Goal: Task Accomplishment & Management: Complete application form

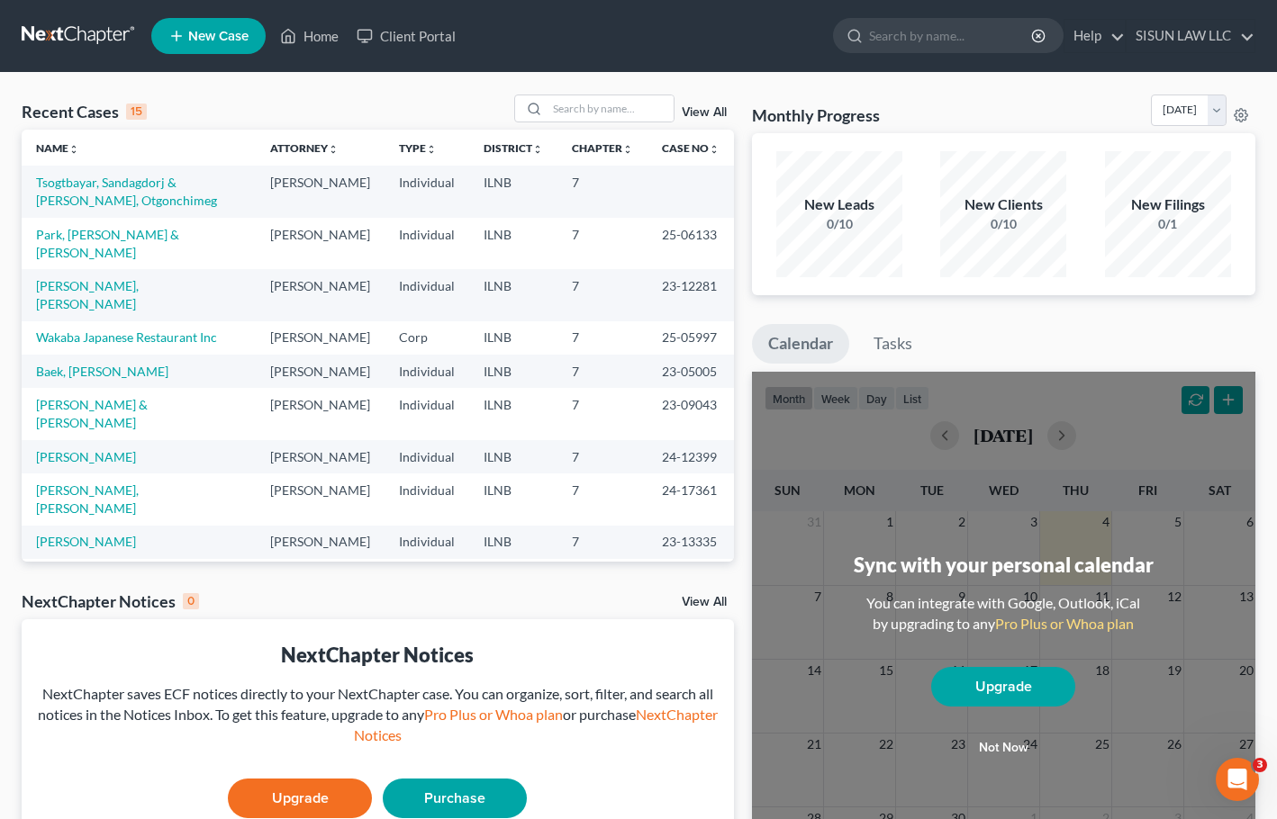
click at [224, 40] on span "New Case" at bounding box center [218, 37] width 60 height 14
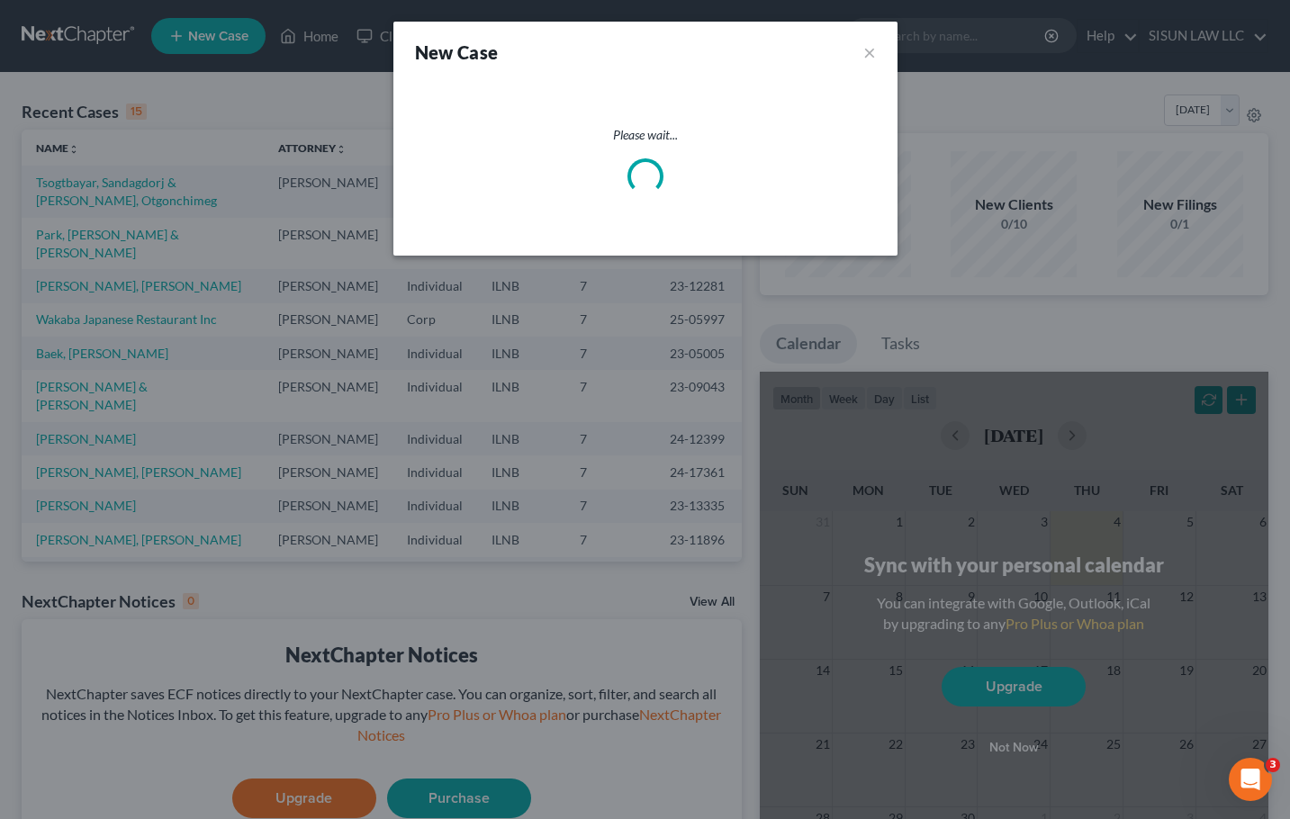
select select "25"
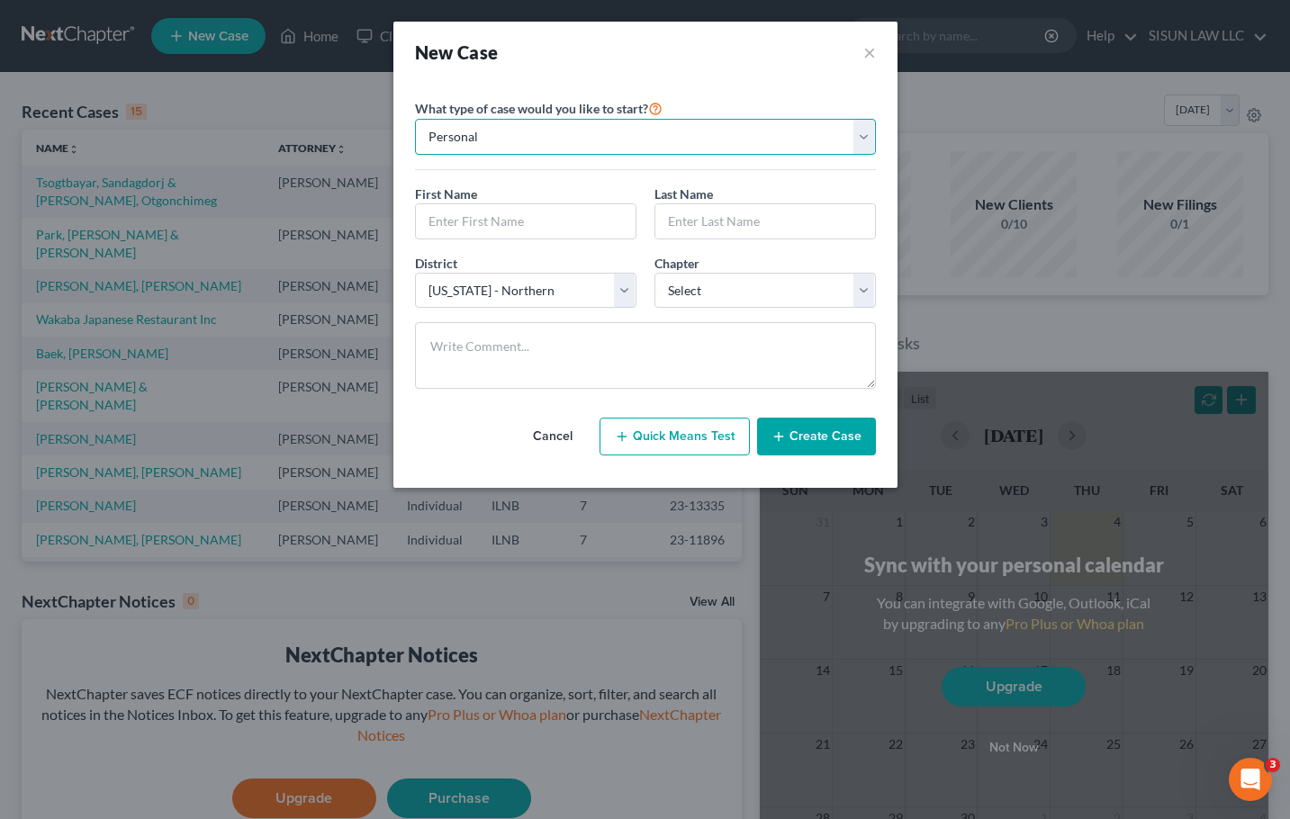
click at [587, 123] on select "Personal Business" at bounding box center [645, 137] width 461 height 36
click at [586, 123] on select "Personal Business" at bounding box center [645, 137] width 461 height 36
click at [530, 210] on input "text" at bounding box center [526, 221] width 220 height 34
type input "Chae S"
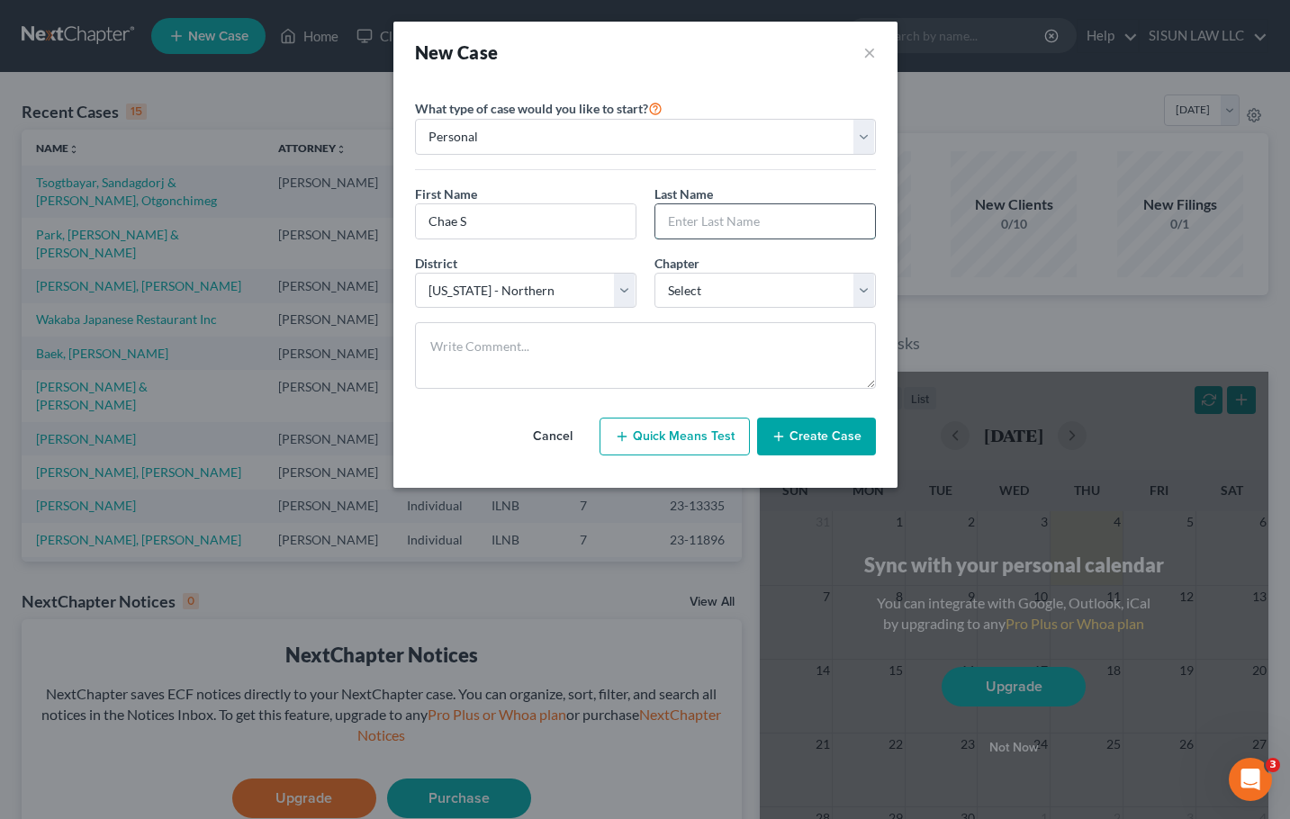
click at [711, 215] on input "text" at bounding box center [765, 221] width 220 height 34
type input "[PERSON_NAME]"
click at [752, 300] on select "Select 7 11 12 13" at bounding box center [765, 291] width 221 height 36
select select "0"
click at [655, 273] on select "Select 7 11 12 13" at bounding box center [765, 291] width 221 height 36
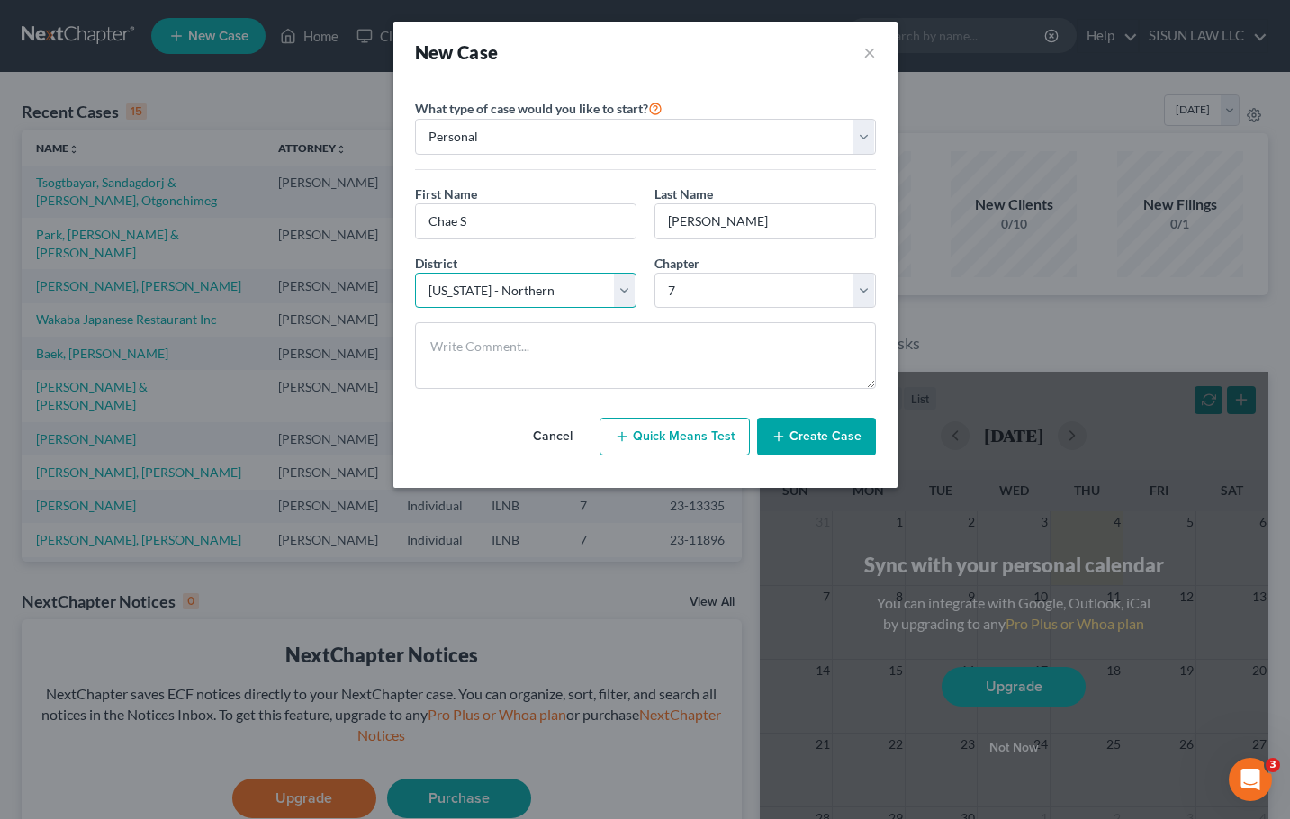
click at [547, 303] on select "Select [US_STATE] - [GEOGRAPHIC_DATA] [US_STATE] - [GEOGRAPHIC_DATA][US_STATE] …" at bounding box center [525, 291] width 221 height 36
click at [501, 291] on select "Select [US_STATE] - [GEOGRAPHIC_DATA] [US_STATE] - [GEOGRAPHIC_DATA][US_STATE] …" at bounding box center [525, 291] width 221 height 36
click at [547, 290] on select "Select [US_STATE] - [GEOGRAPHIC_DATA] [US_STATE] - [GEOGRAPHIC_DATA][US_STATE] …" at bounding box center [525, 291] width 221 height 36
click at [518, 268] on div "District * Select [US_STATE] - [GEOGRAPHIC_DATA] [US_STATE] - [GEOGRAPHIC_DATA]…" at bounding box center [525, 281] width 239 height 55
click at [516, 271] on div "District * Select [US_STATE] - [GEOGRAPHIC_DATA] [US_STATE] - [GEOGRAPHIC_DATA]…" at bounding box center [525, 281] width 239 height 55
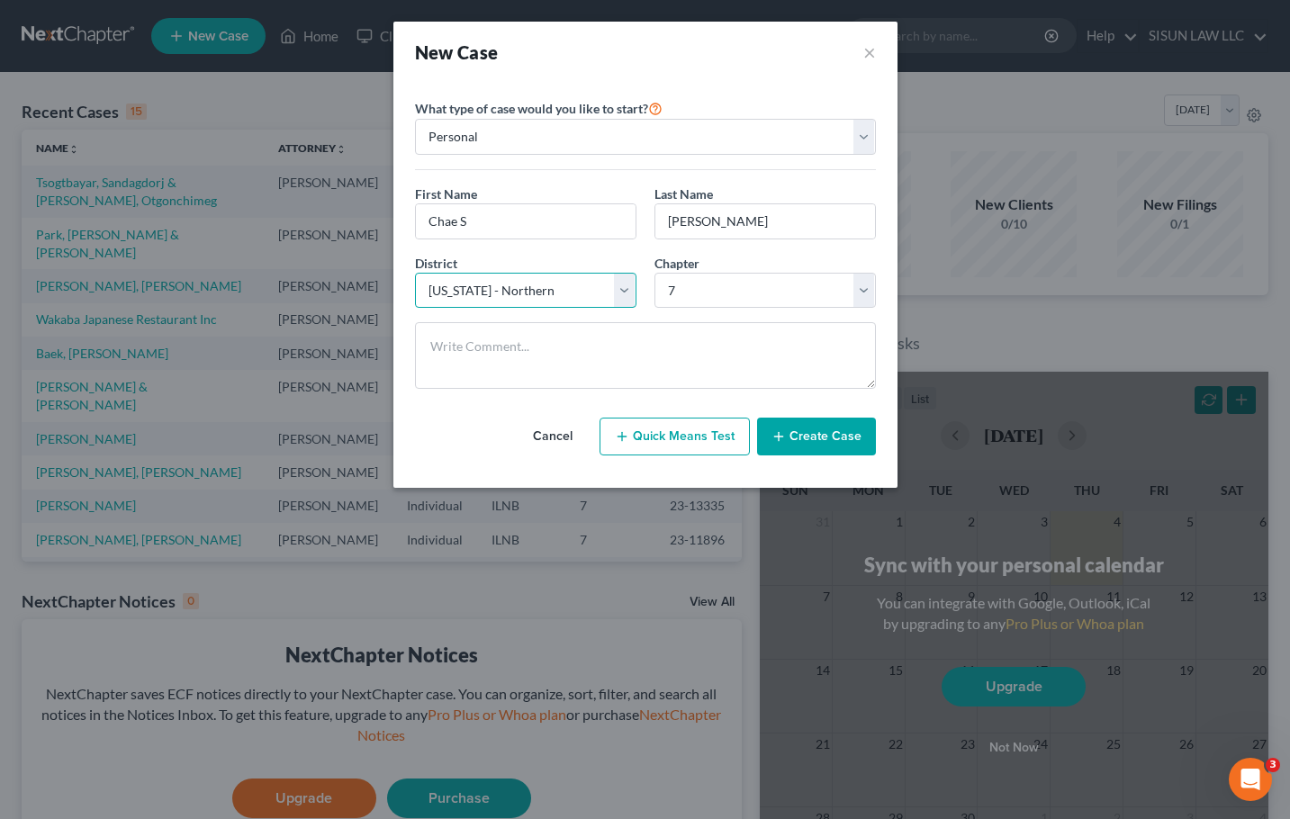
click at [519, 285] on select "Select [US_STATE] - [GEOGRAPHIC_DATA] [US_STATE] - [GEOGRAPHIC_DATA][US_STATE] …" at bounding box center [525, 291] width 221 height 36
click at [849, 440] on button "Create Case" at bounding box center [816, 437] width 119 height 38
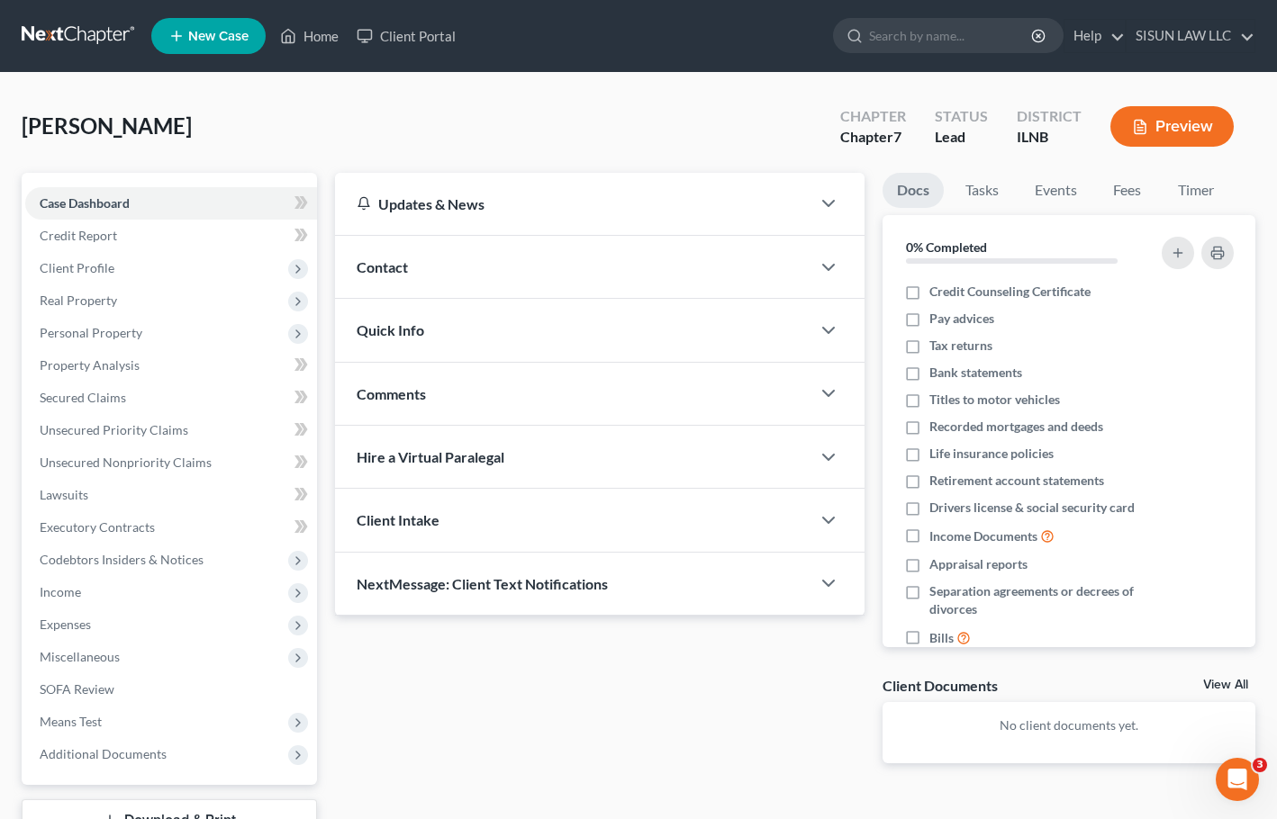
drag, startPoint x: 270, startPoint y: 111, endPoint x: 278, endPoint y: 115, distance: 9.3
click at [276, 108] on div "[PERSON_NAME] S Upgraded Chapter Chapter 7 Status Lead District [GEOGRAPHIC_DAT…" at bounding box center [639, 134] width 1234 height 78
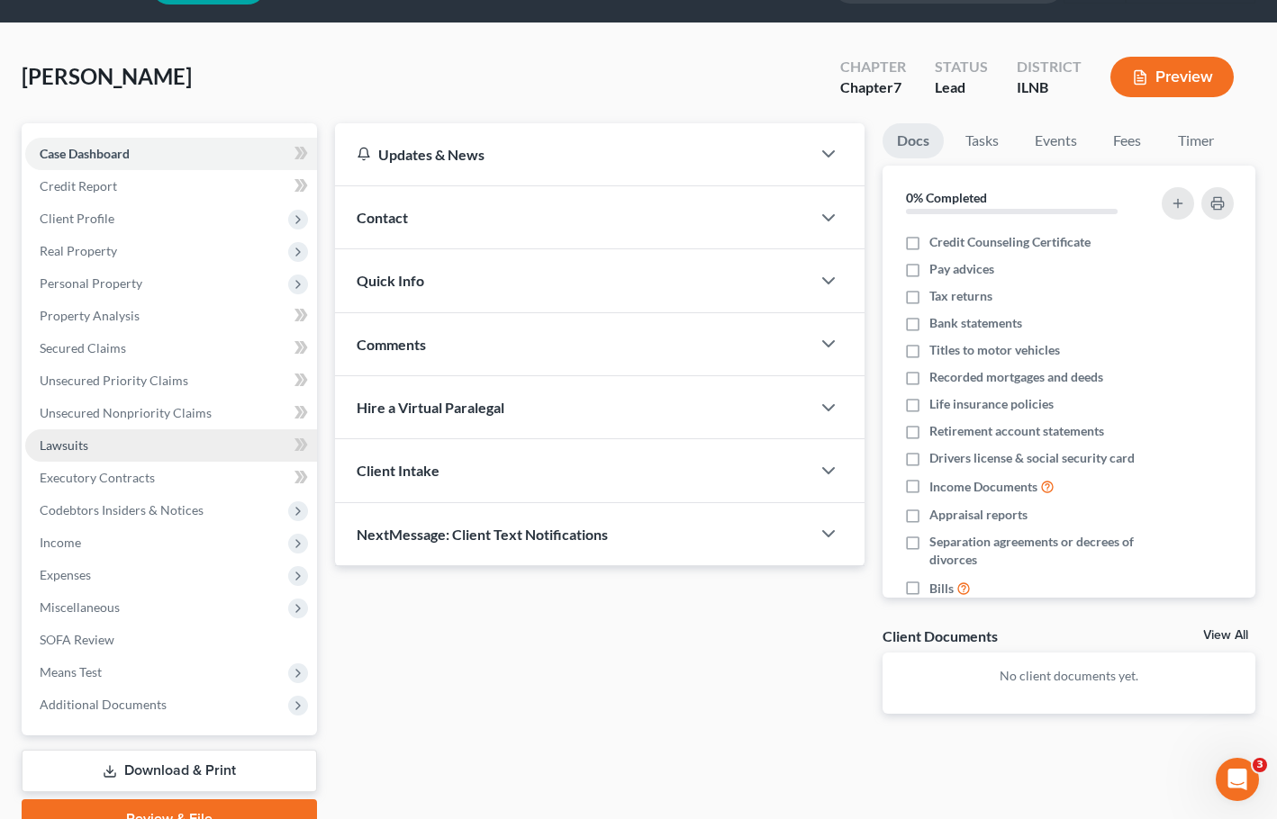
scroll to position [138, 0]
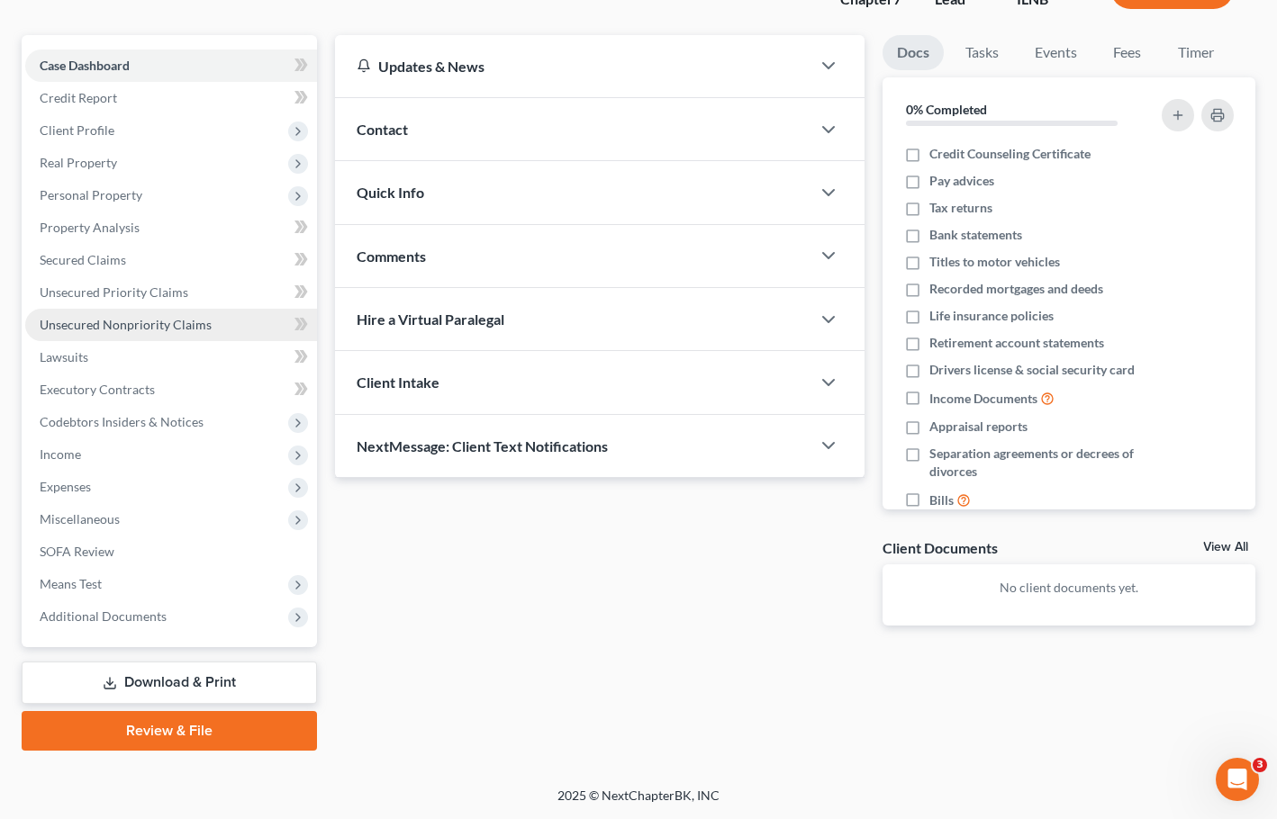
click at [214, 320] on link "Unsecured Nonpriority Claims" at bounding box center [171, 325] width 292 height 32
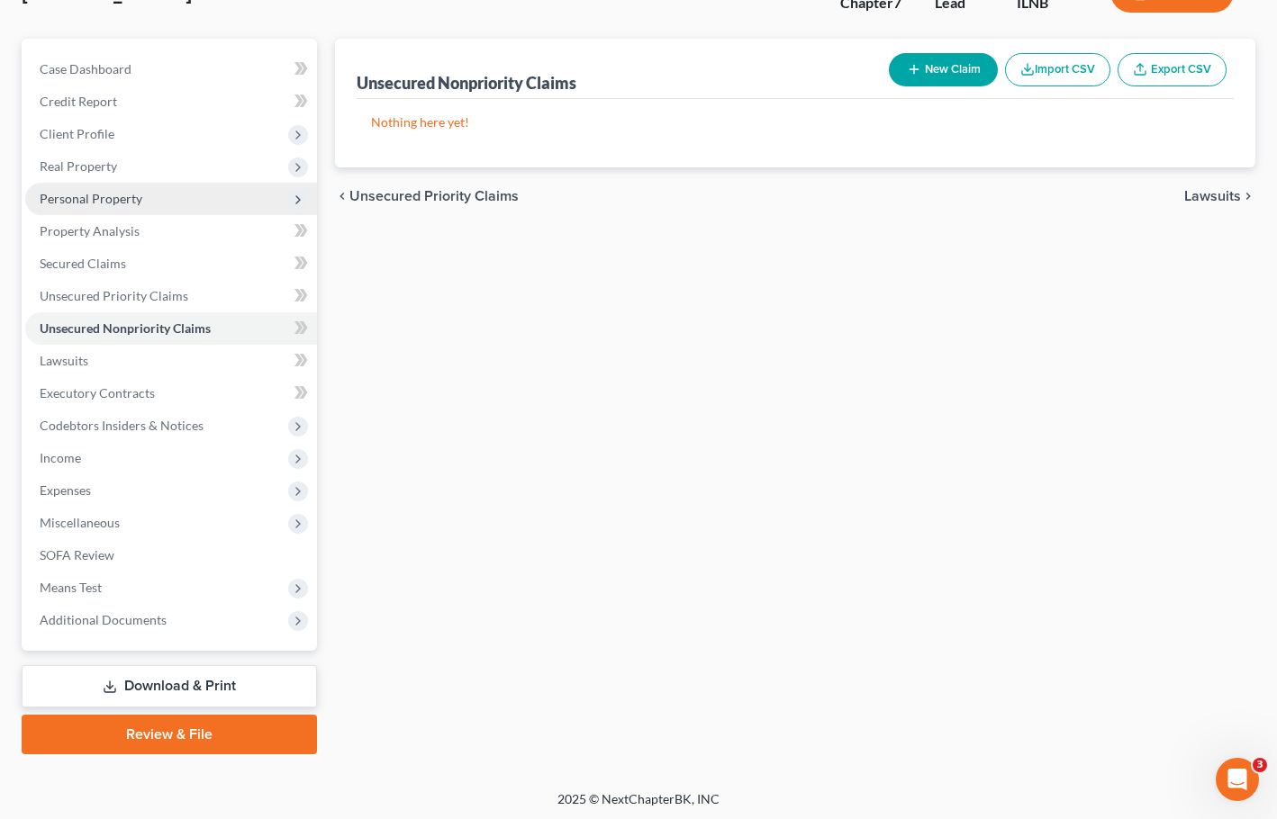
scroll to position [138, 0]
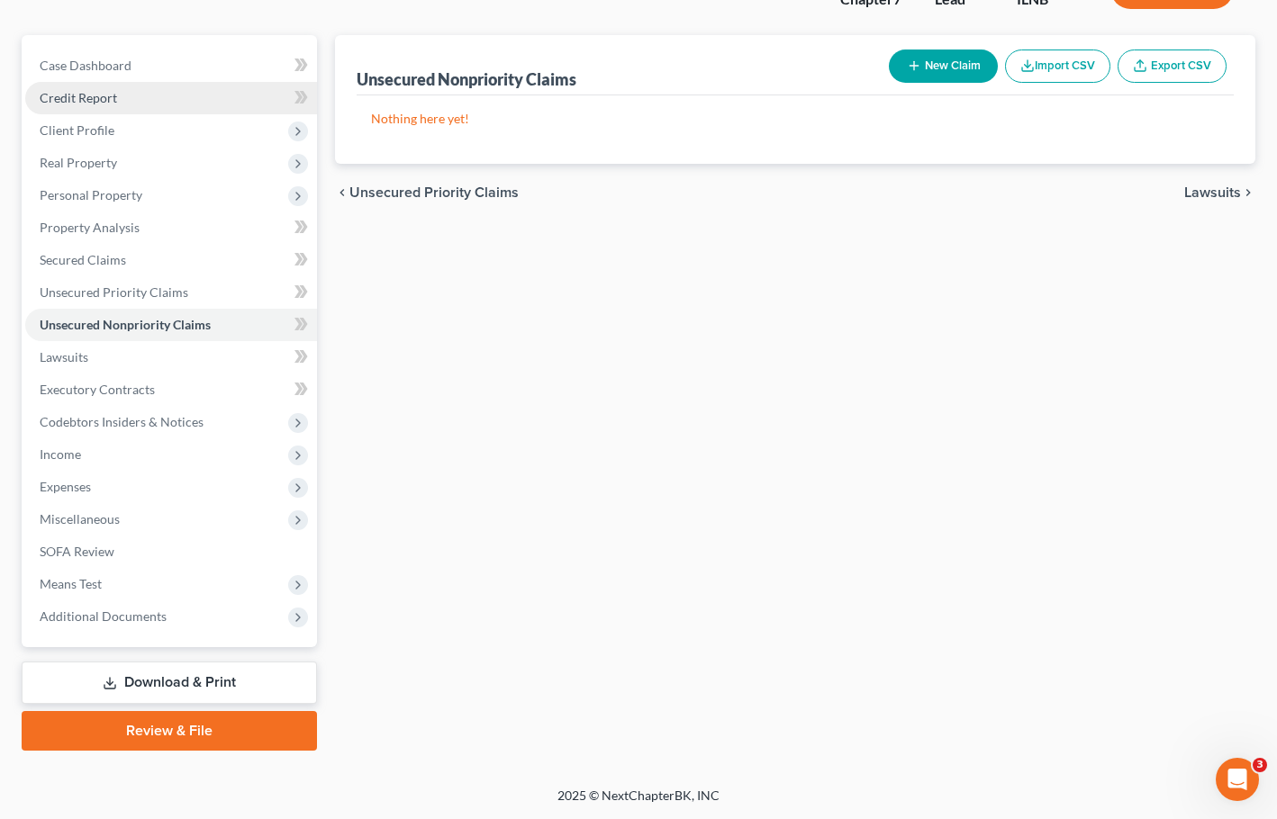
click at [139, 95] on link "Credit Report" at bounding box center [171, 98] width 292 height 32
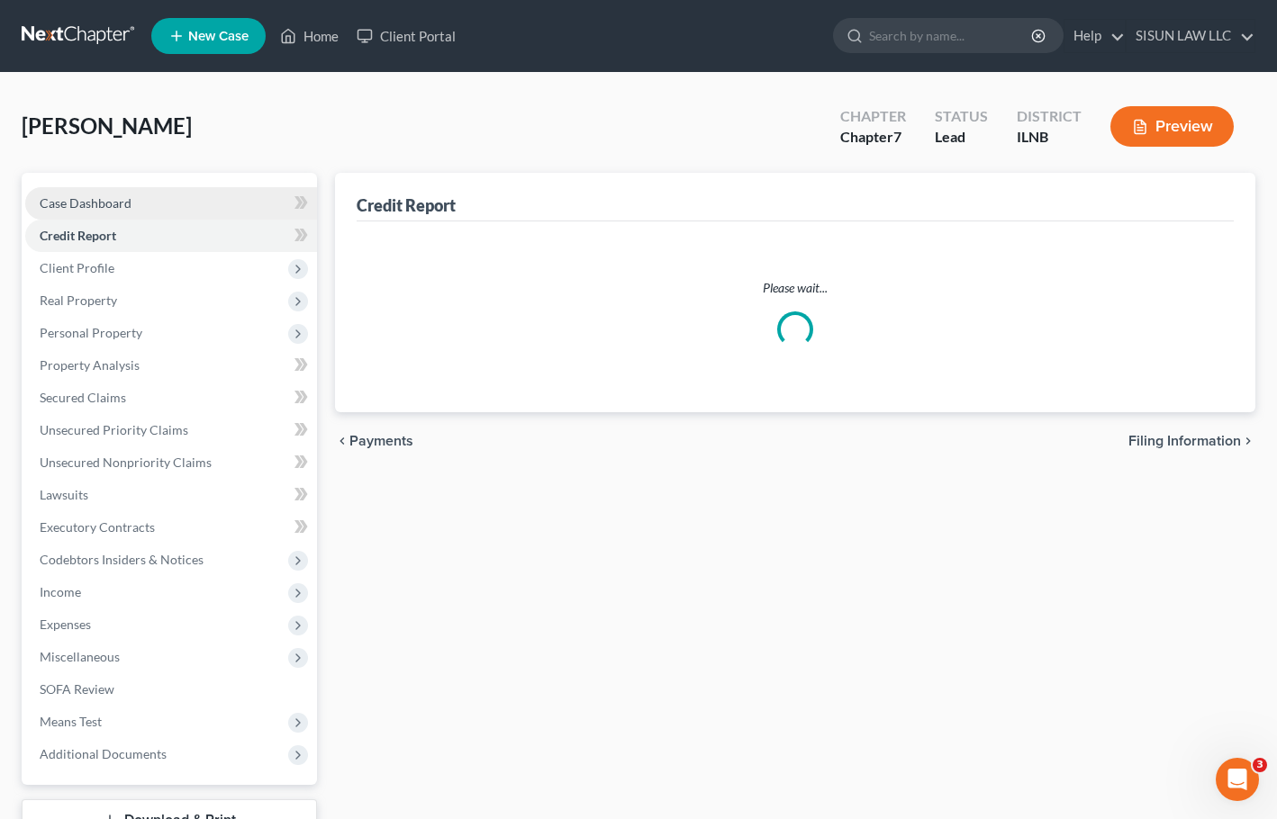
drag, startPoint x: 140, startPoint y: 212, endPoint x: 143, endPoint y: 250, distance: 38.8
click at [140, 212] on link "Case Dashboard" at bounding box center [171, 203] width 292 height 32
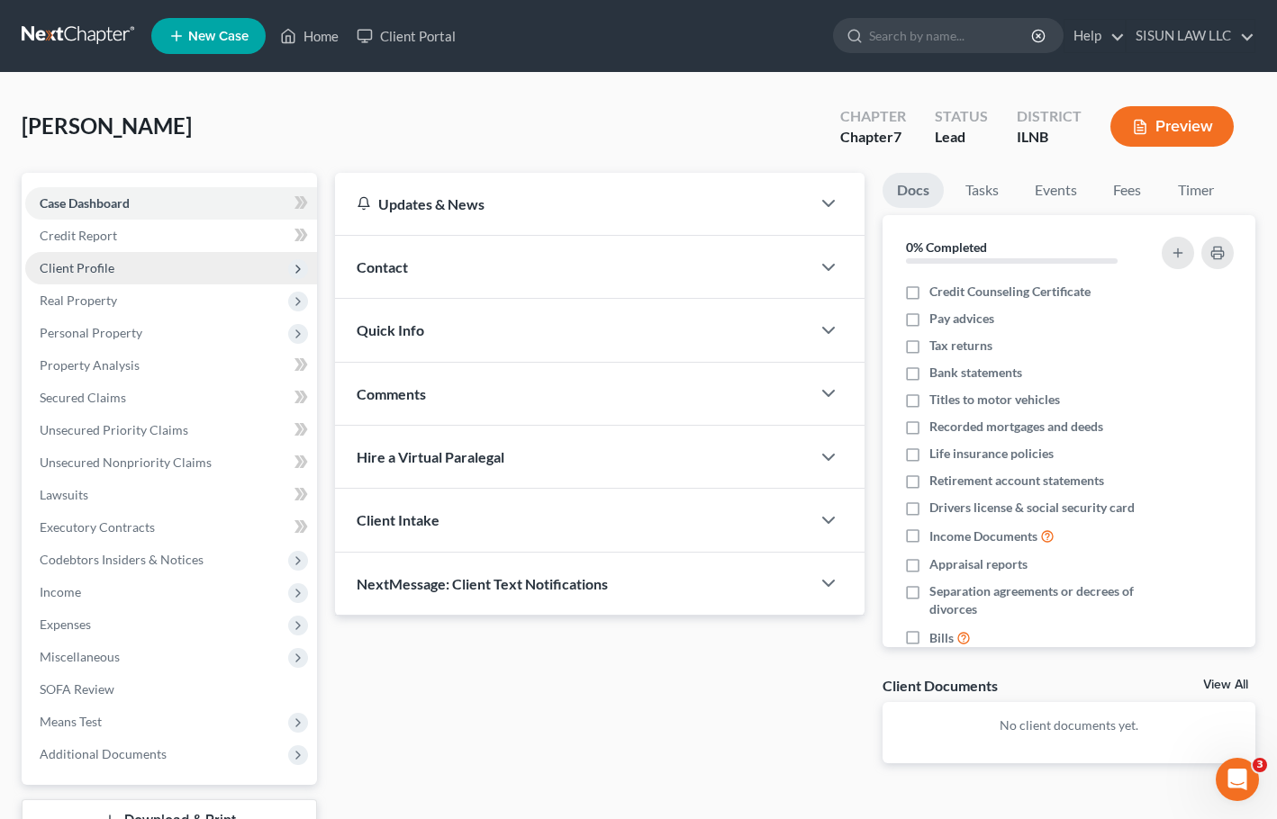
click at [137, 267] on span "Client Profile" at bounding box center [171, 268] width 292 height 32
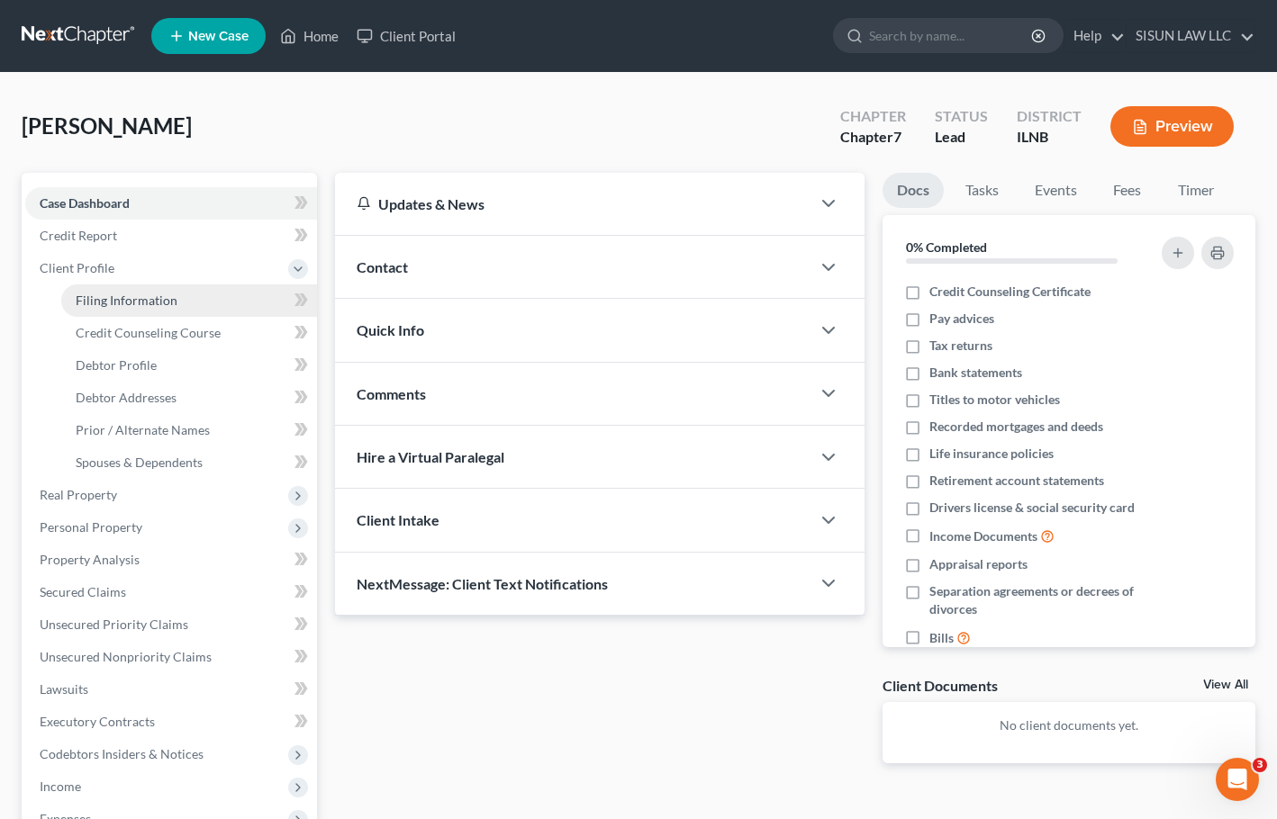
click at [203, 307] on link "Filing Information" at bounding box center [189, 301] width 256 height 32
select select "1"
select select "0"
select select "25"
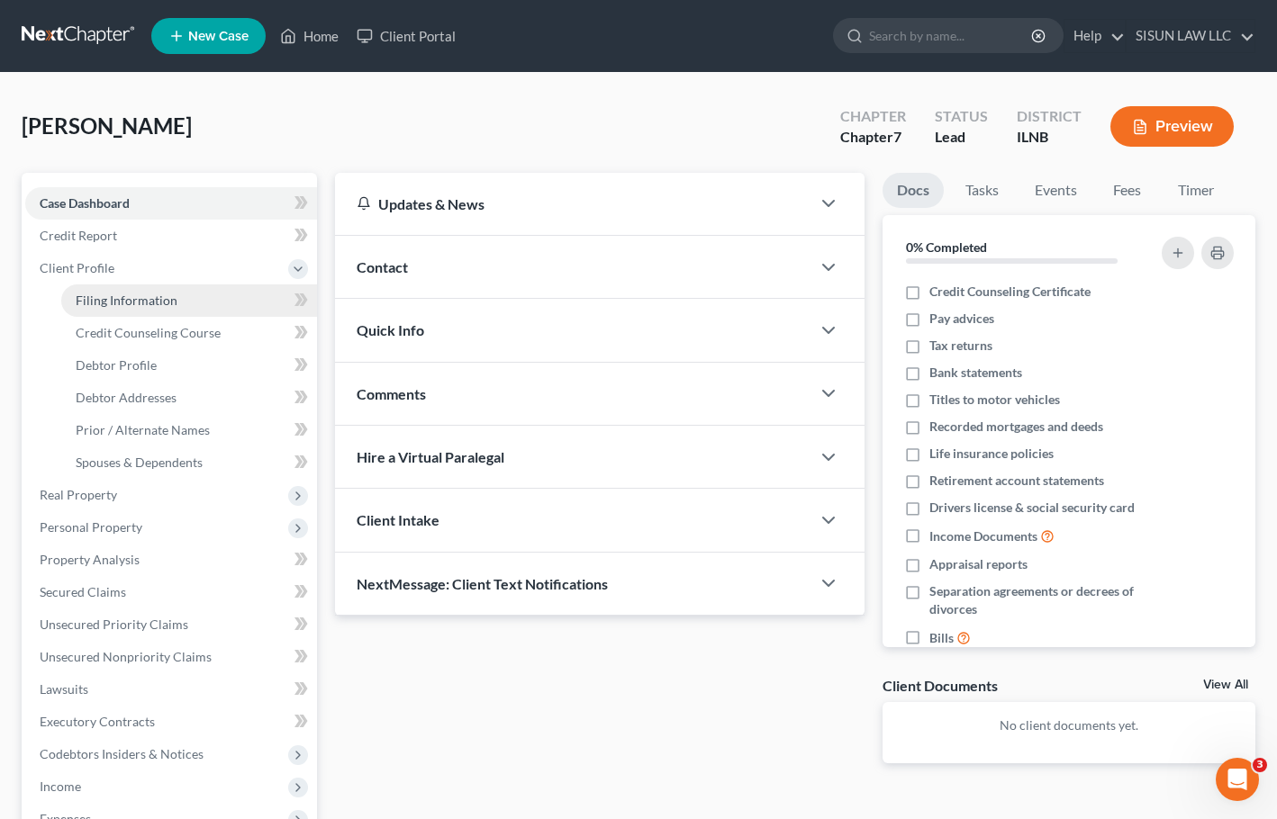
select select "14"
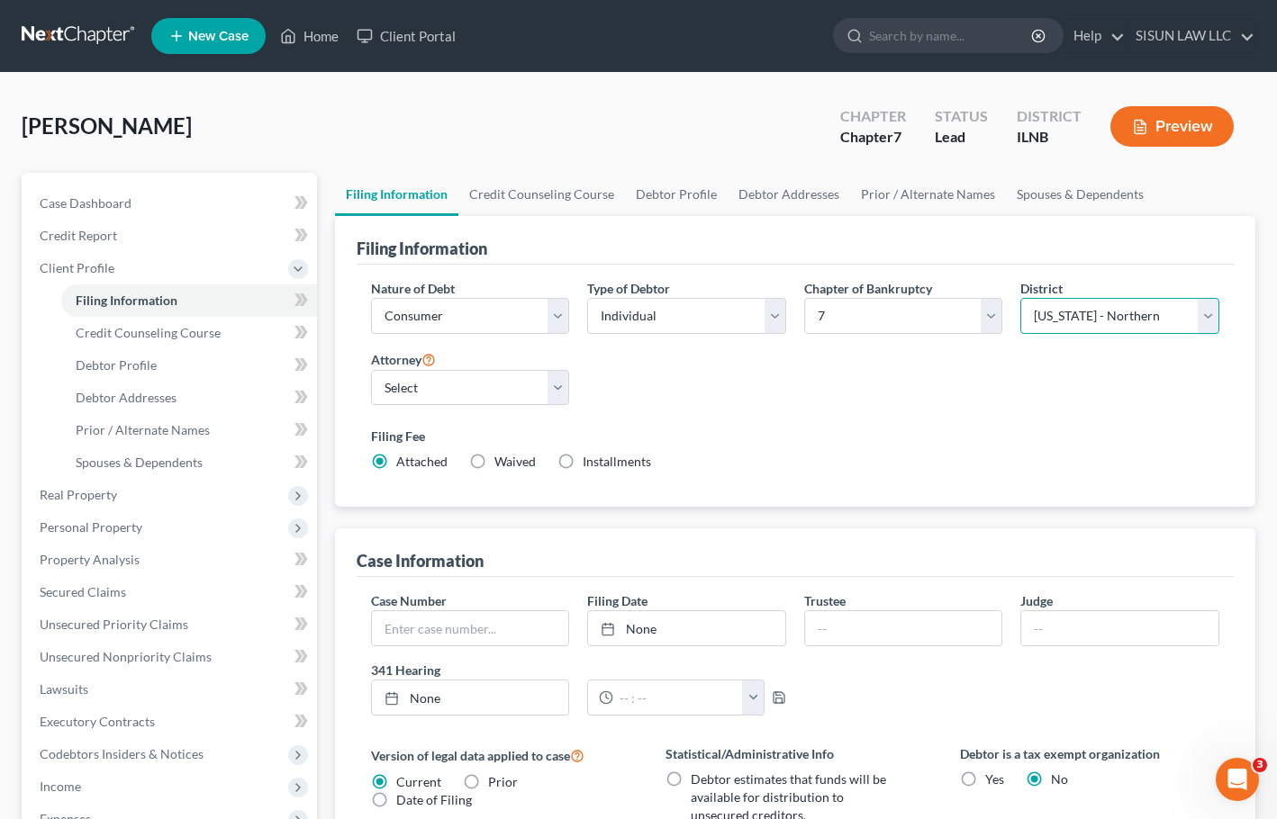
click at [1091, 314] on select "Select [US_STATE] - [GEOGRAPHIC_DATA] [US_STATE] - [GEOGRAPHIC_DATA][US_STATE] …" at bounding box center [1119, 316] width 199 height 36
click at [1091, 313] on select "Select [US_STATE] - [GEOGRAPHIC_DATA] [US_STATE] - [GEOGRAPHIC_DATA][US_STATE] …" at bounding box center [1119, 316] width 199 height 36
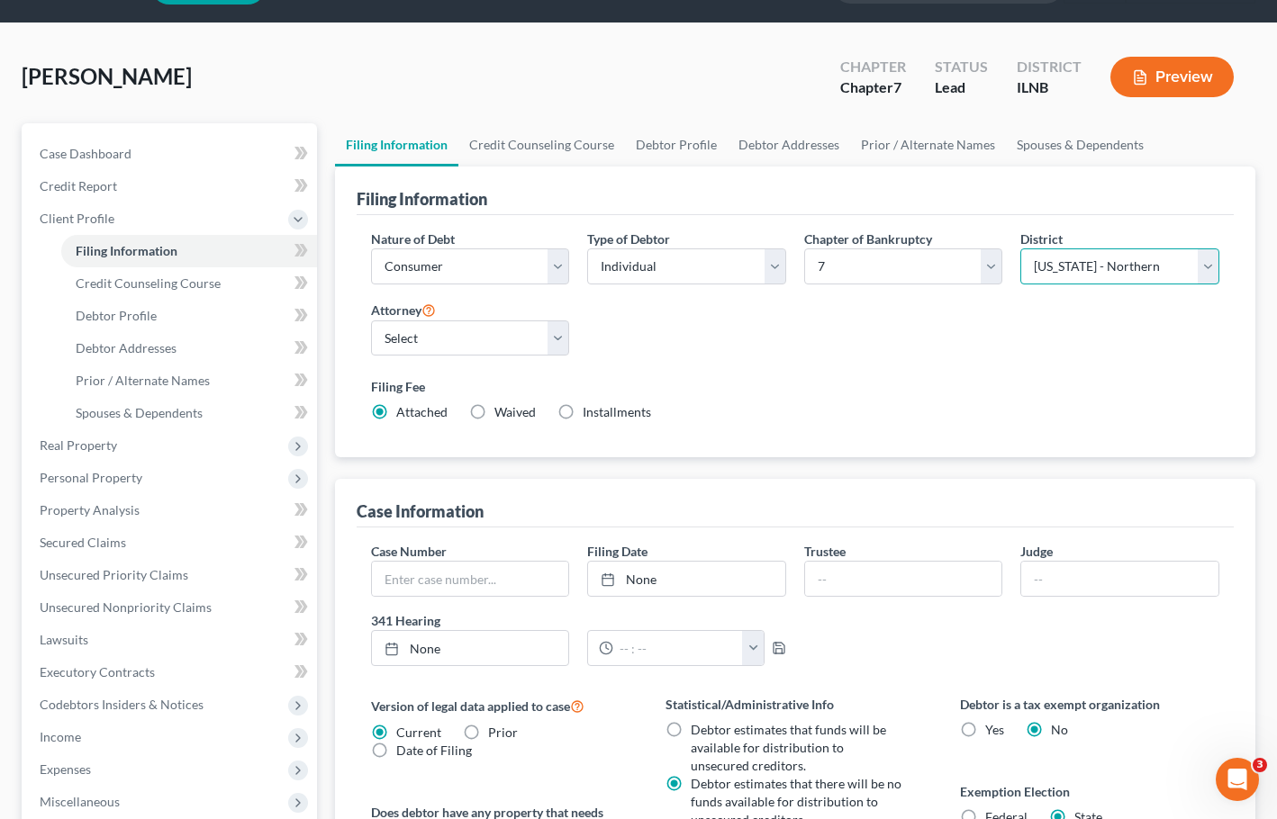
scroll to position [90, 0]
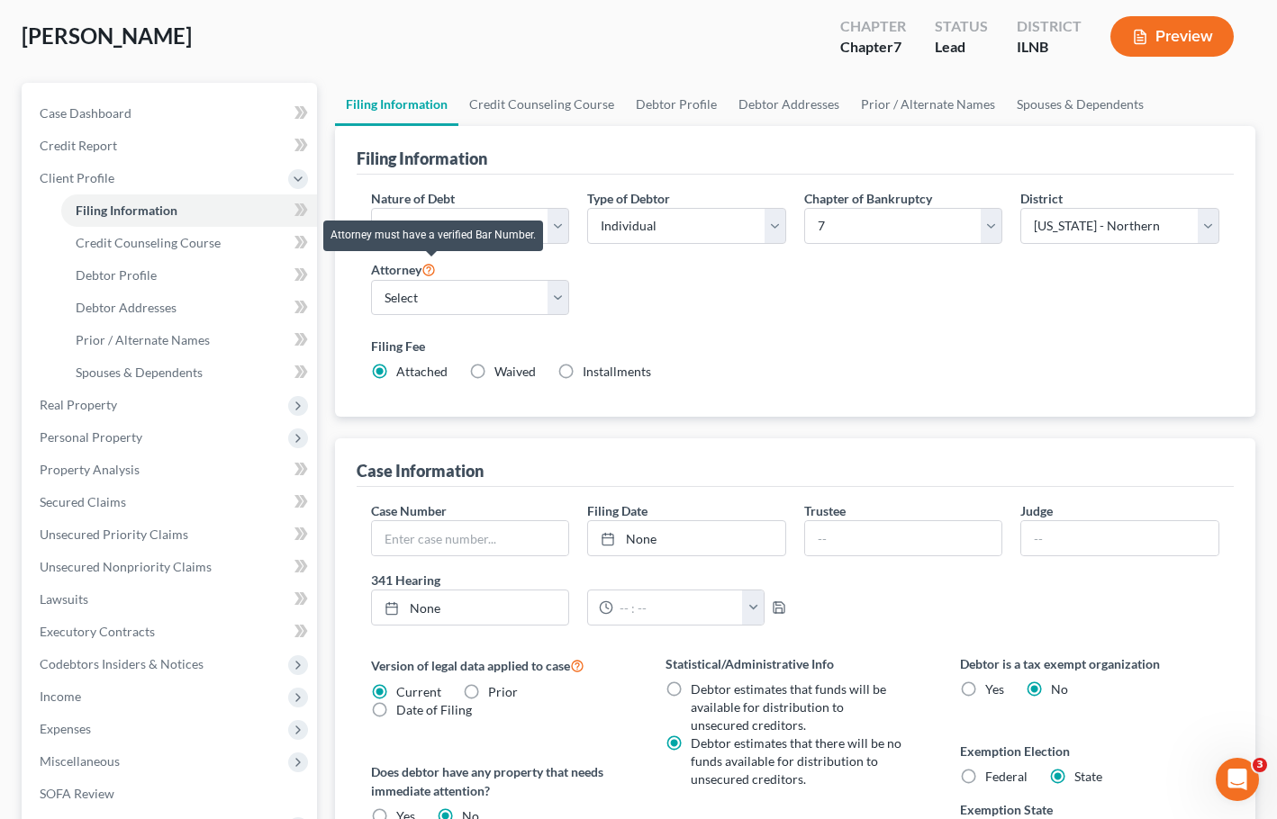
click at [429, 270] on icon at bounding box center [428, 268] width 14 height 17
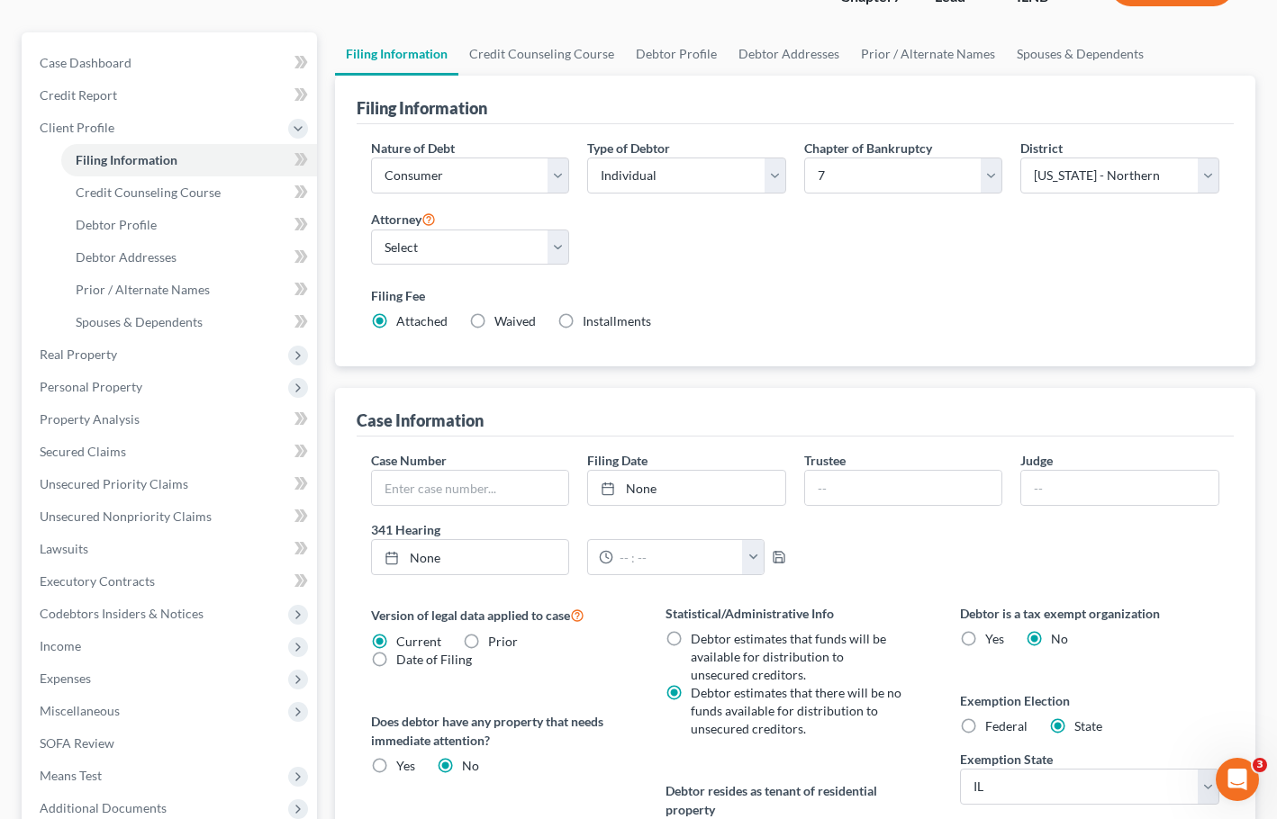
scroll to position [0, 0]
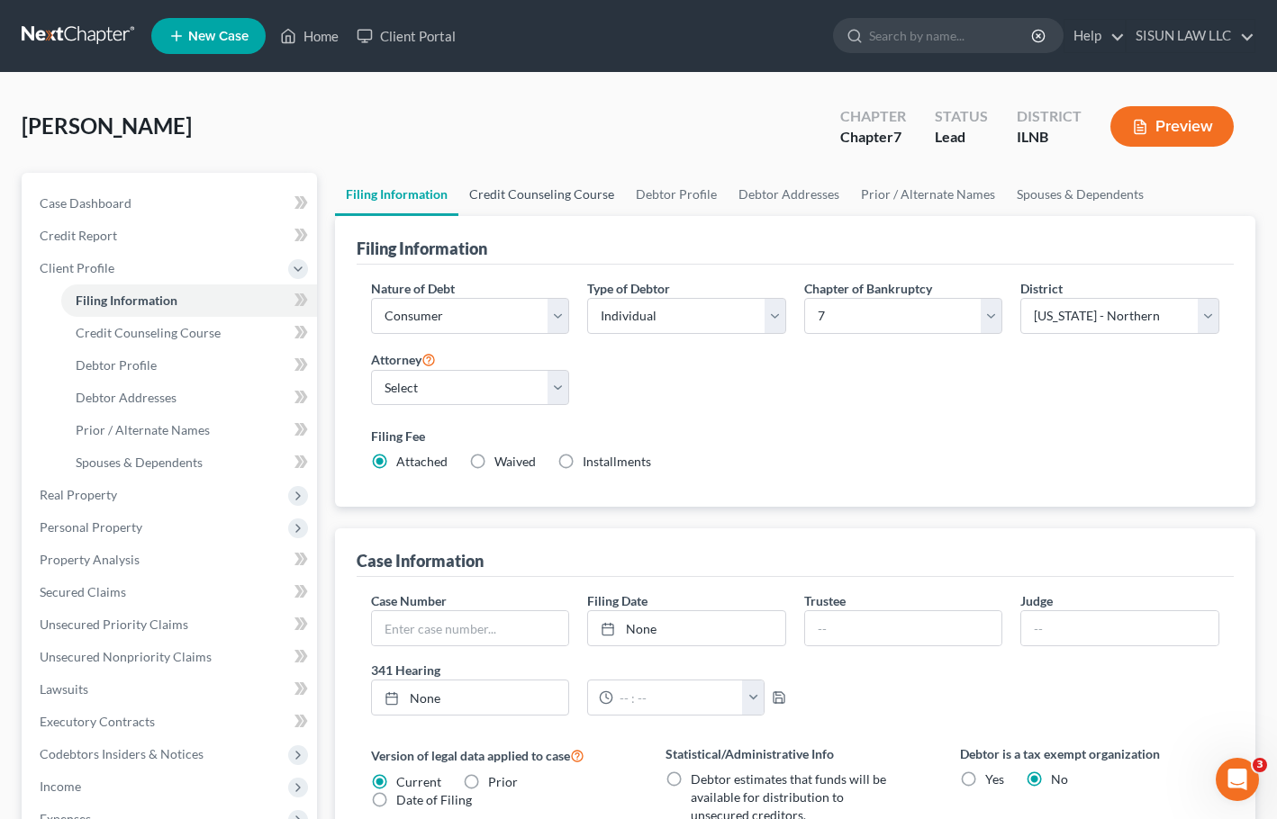
click at [511, 188] on link "Credit Counseling Course" at bounding box center [541, 194] width 167 height 43
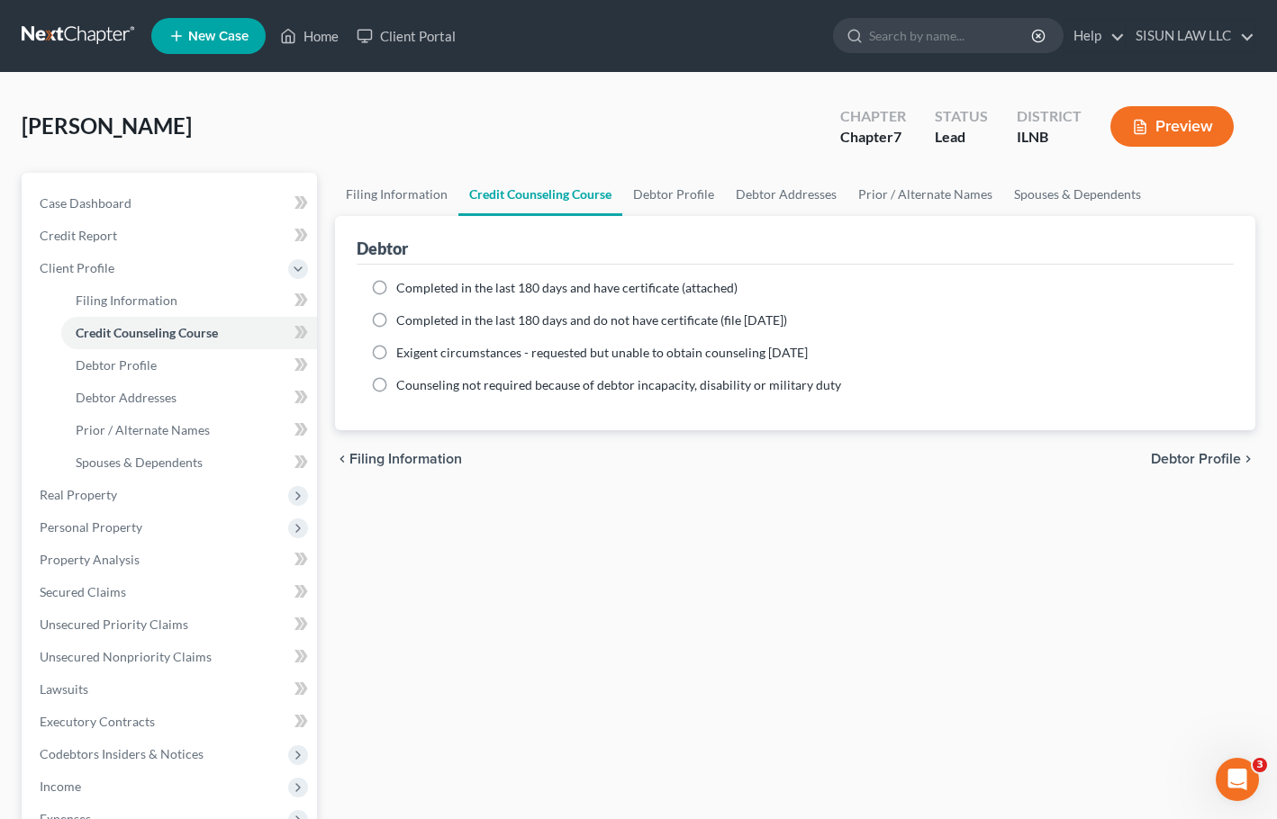
click at [497, 283] on span "Completed in the last 180 days and have certificate (attached)" at bounding box center [566, 287] width 341 height 15
click at [415, 283] on input "Completed in the last 180 days and have certificate (attached)" at bounding box center [409, 285] width 12 height 12
radio input "true"
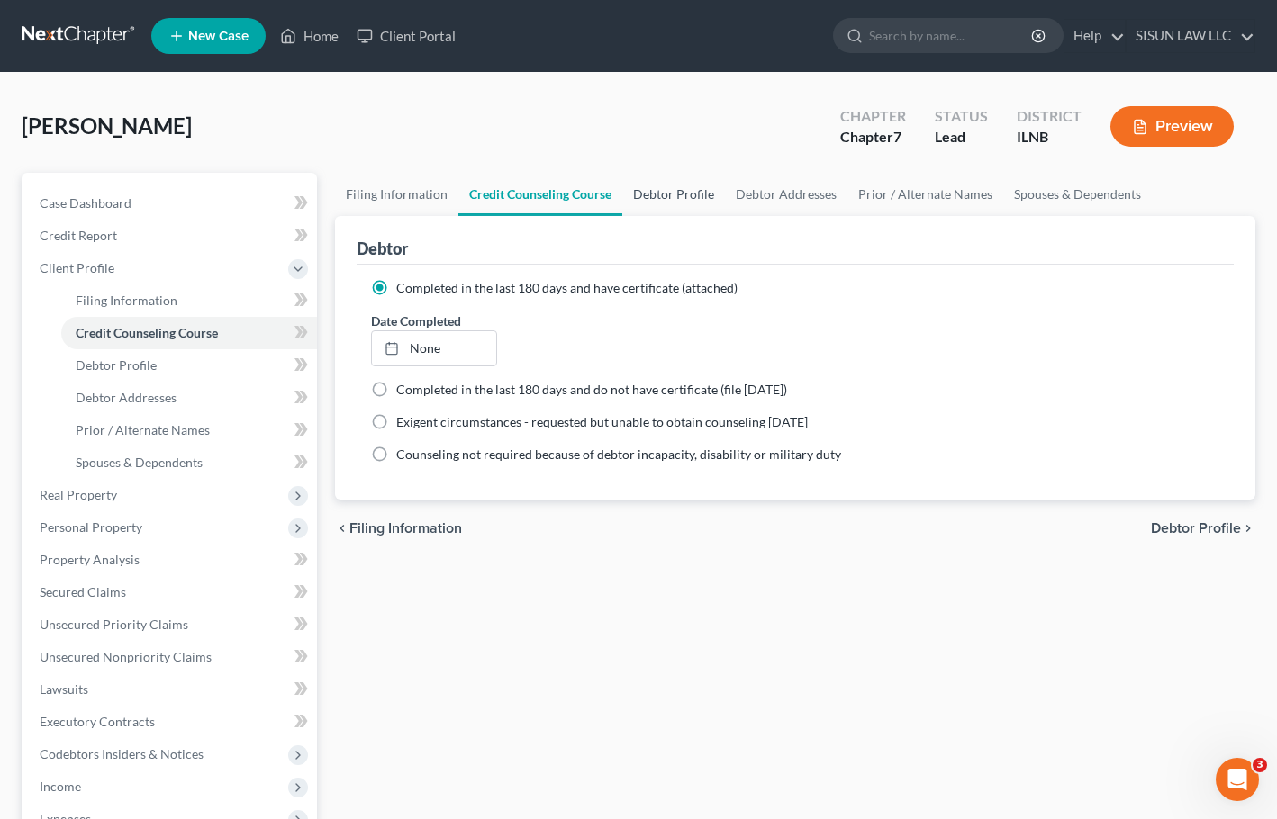
click at [662, 189] on link "Debtor Profile" at bounding box center [673, 194] width 103 height 43
select select "0"
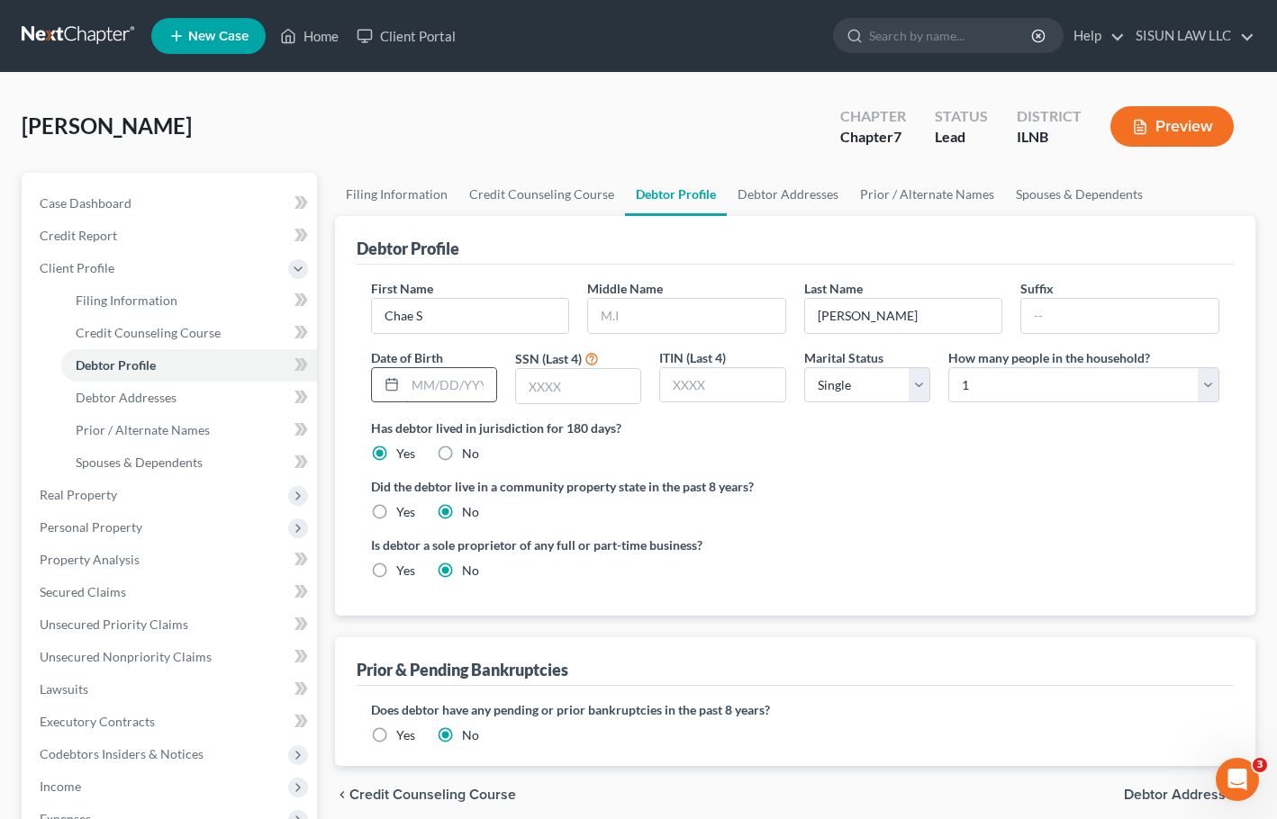
click at [453, 390] on input "text" at bounding box center [450, 385] width 91 height 34
click at [428, 373] on input "text" at bounding box center [450, 385] width 91 height 34
type input "[DATE]"
click at [598, 385] on input "text" at bounding box center [578, 386] width 124 height 34
type input "7426"
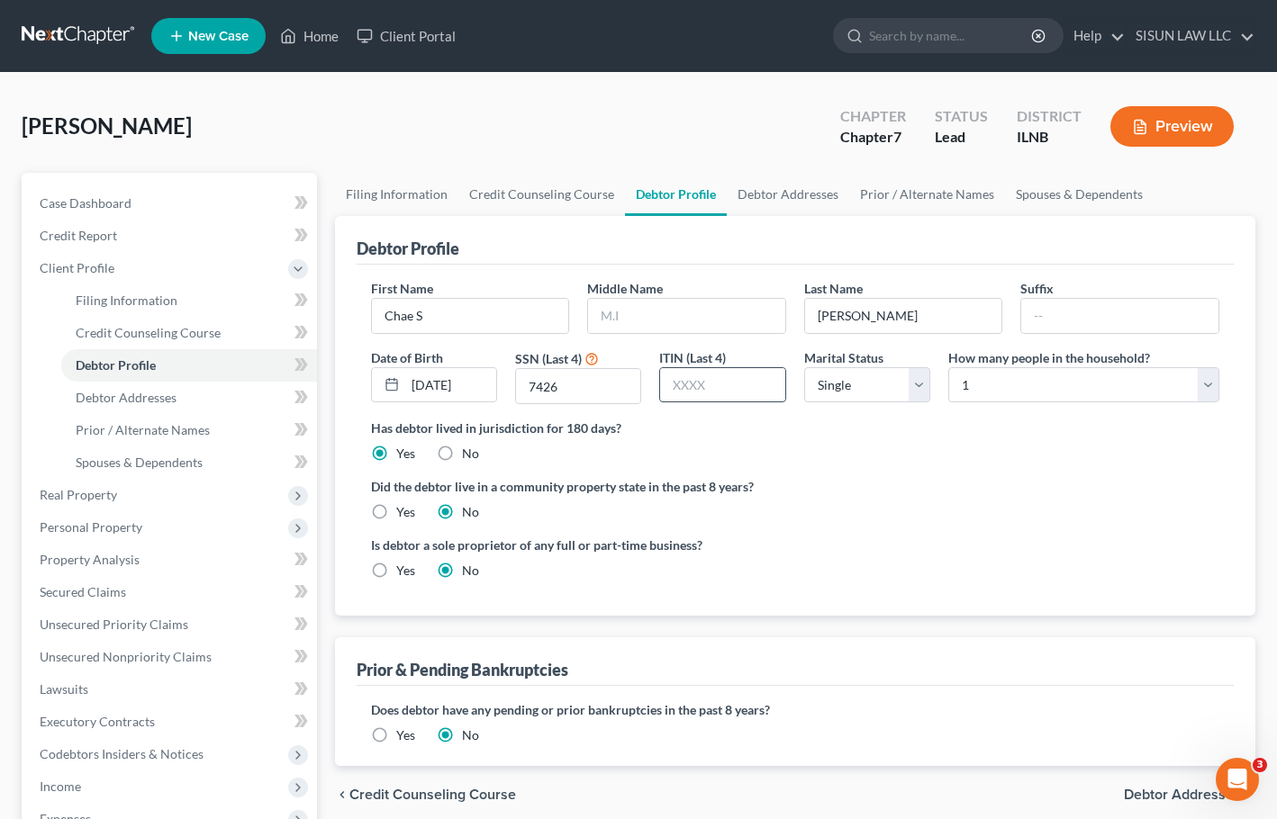
click at [735, 384] on input "text" at bounding box center [722, 385] width 124 height 34
click at [884, 391] on select "Select Single Married Separated Divorced Widowed" at bounding box center [867, 385] width 126 height 36
select select "1"
click at [804, 367] on select "Select Single Married Separated Divorced Widowed" at bounding box center [867, 385] width 126 height 36
click at [1017, 383] on select "Select 1 2 3 4 5 6 7 8 9 10 11 12 13 14 15 16 17 18 19 20" at bounding box center [1083, 385] width 271 height 36
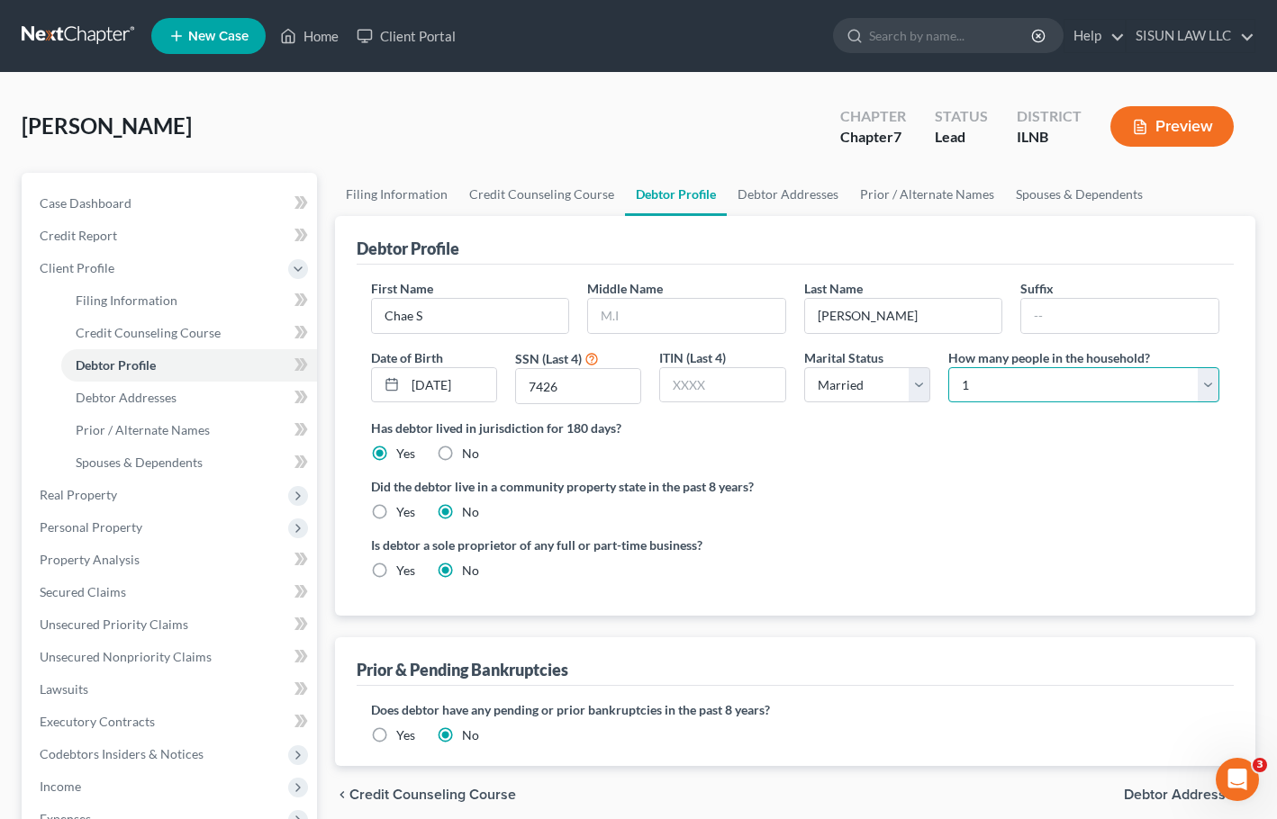
select select "1"
click at [948, 367] on select "Select 1 2 3 4 5 6 7 8 9 10 11 12 13 14 15 16 17 18 19 20" at bounding box center [1083, 385] width 271 height 36
drag, startPoint x: 380, startPoint y: 429, endPoint x: 612, endPoint y: 423, distance: 232.4
click at [612, 423] on label "Has debtor lived in jurisdiction for 180 days?" at bounding box center [795, 428] width 849 height 19
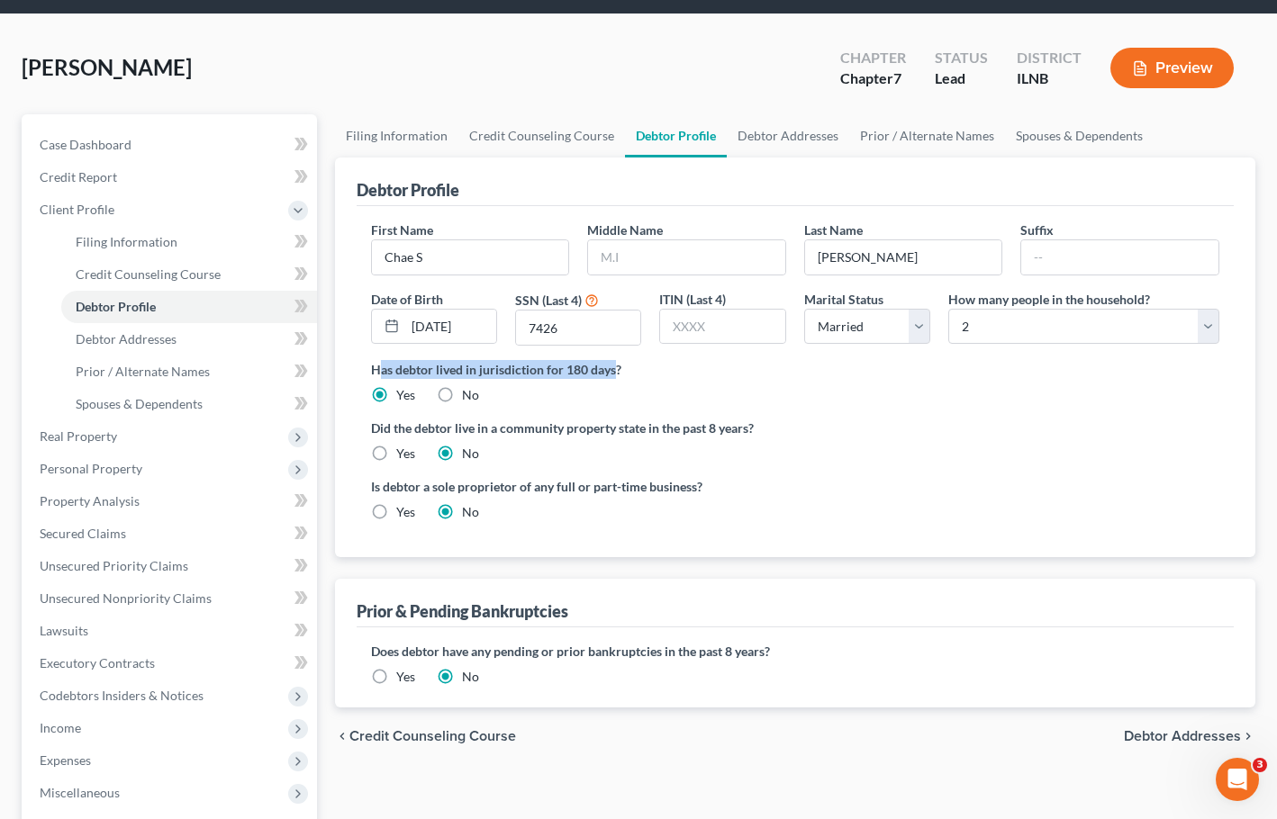
scroll to position [90, 0]
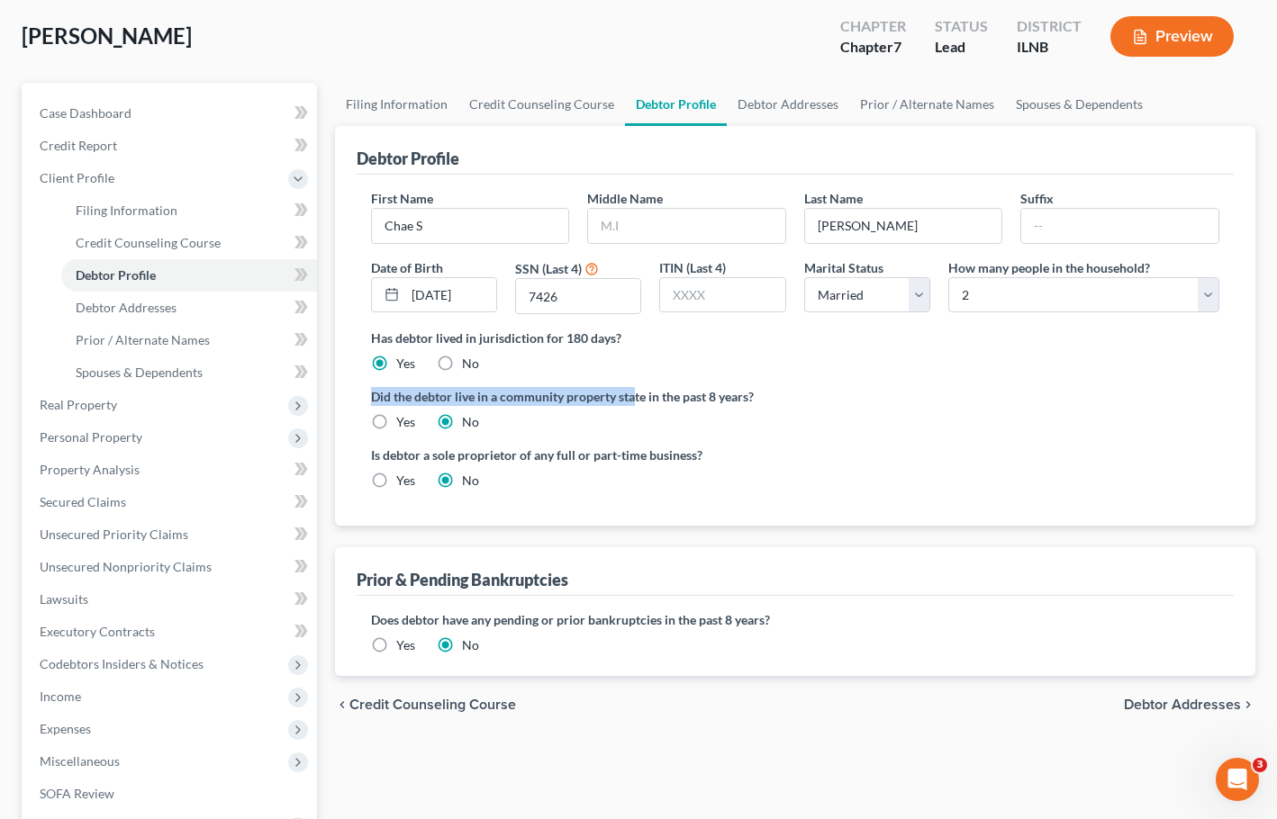
drag, startPoint x: 368, startPoint y: 401, endPoint x: 633, endPoint y: 395, distance: 264.8
click at [633, 395] on div "First Name [PERSON_NAME] S Middle Name Last Name [PERSON_NAME] Date of Birth [D…" at bounding box center [796, 350] width 878 height 351
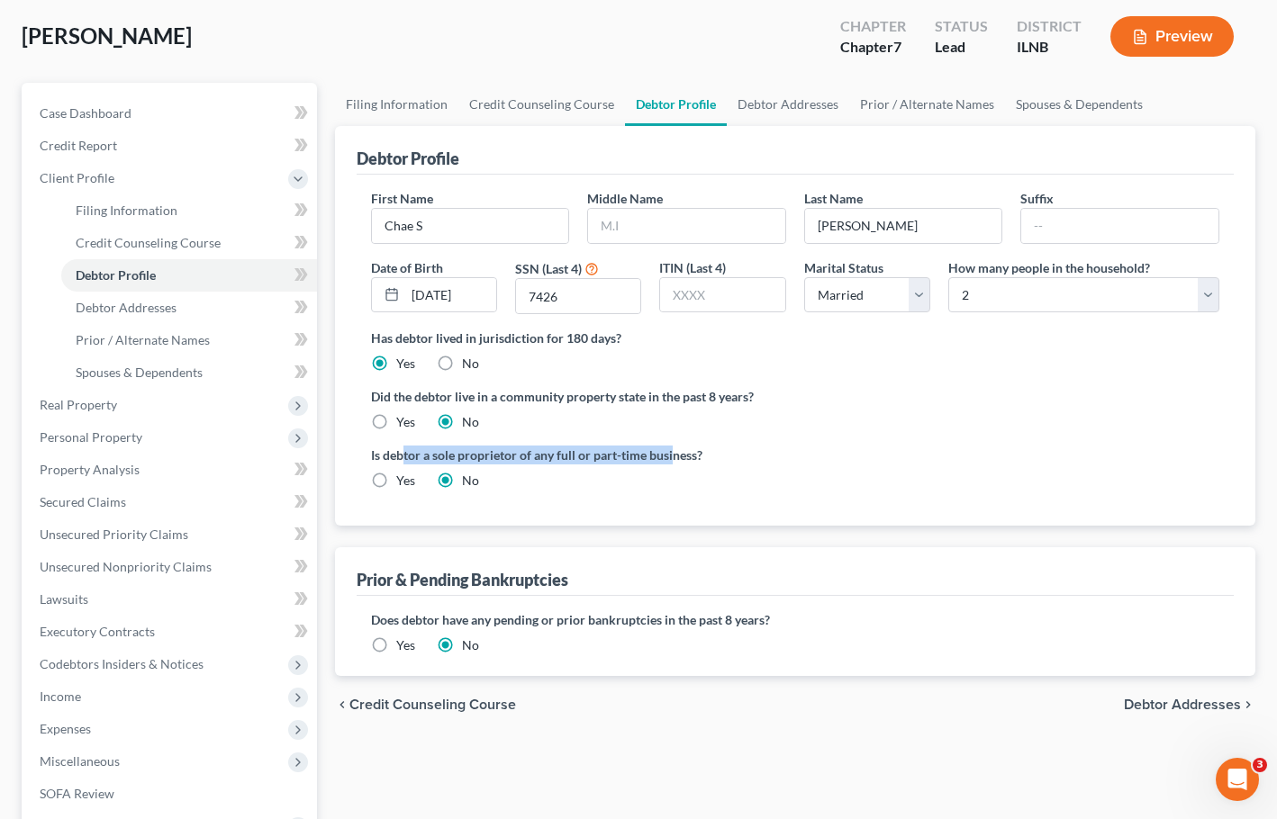
drag, startPoint x: 401, startPoint y: 455, endPoint x: 673, endPoint y: 449, distance: 272.0
click at [673, 449] on label "Is debtor a sole proprietor of any full or part-time business?" at bounding box center [578, 455] width 415 height 19
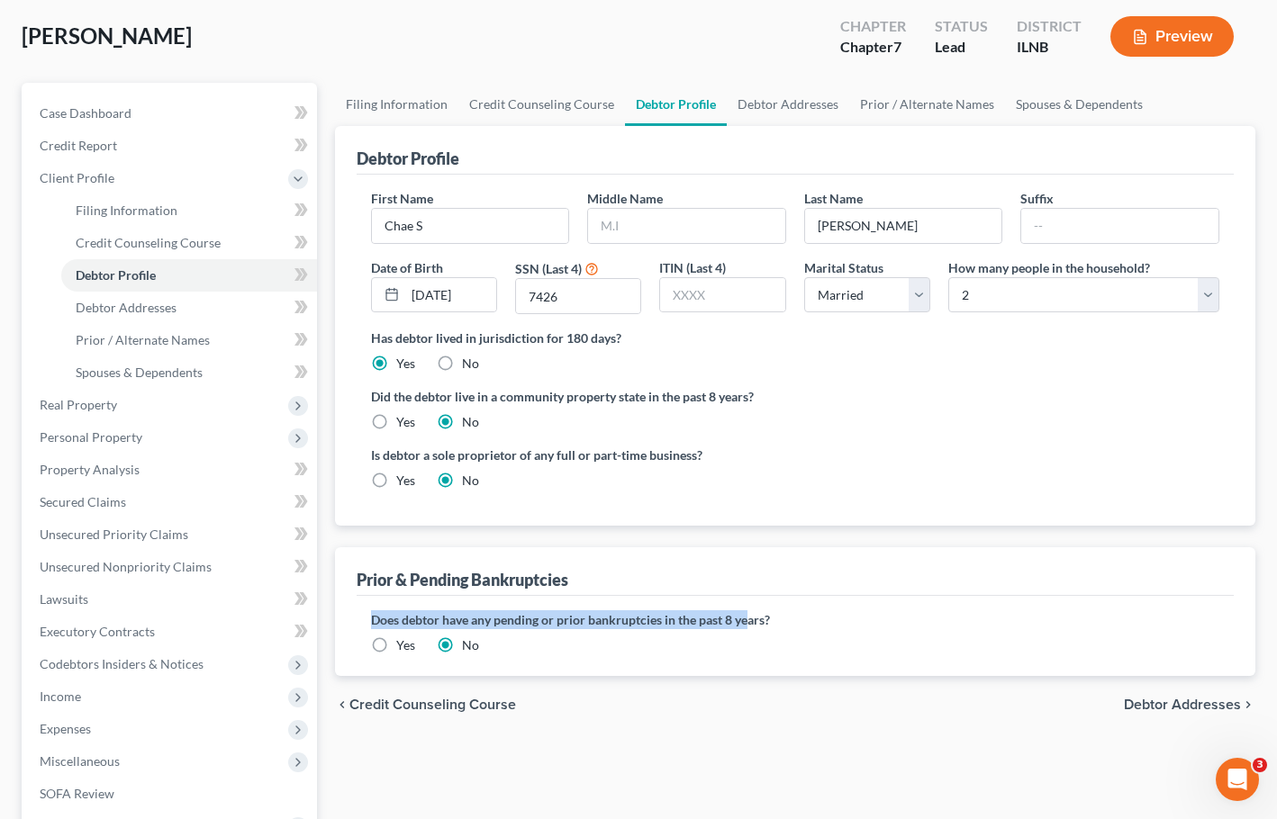
drag, startPoint x: 372, startPoint y: 621, endPoint x: 764, endPoint y: 563, distance: 396.0
click at [747, 610] on label "Does debtor have any pending or prior bankruptcies in the past 8 years?" at bounding box center [795, 619] width 849 height 19
click at [775, 100] on link "Debtor Addresses" at bounding box center [788, 104] width 122 height 43
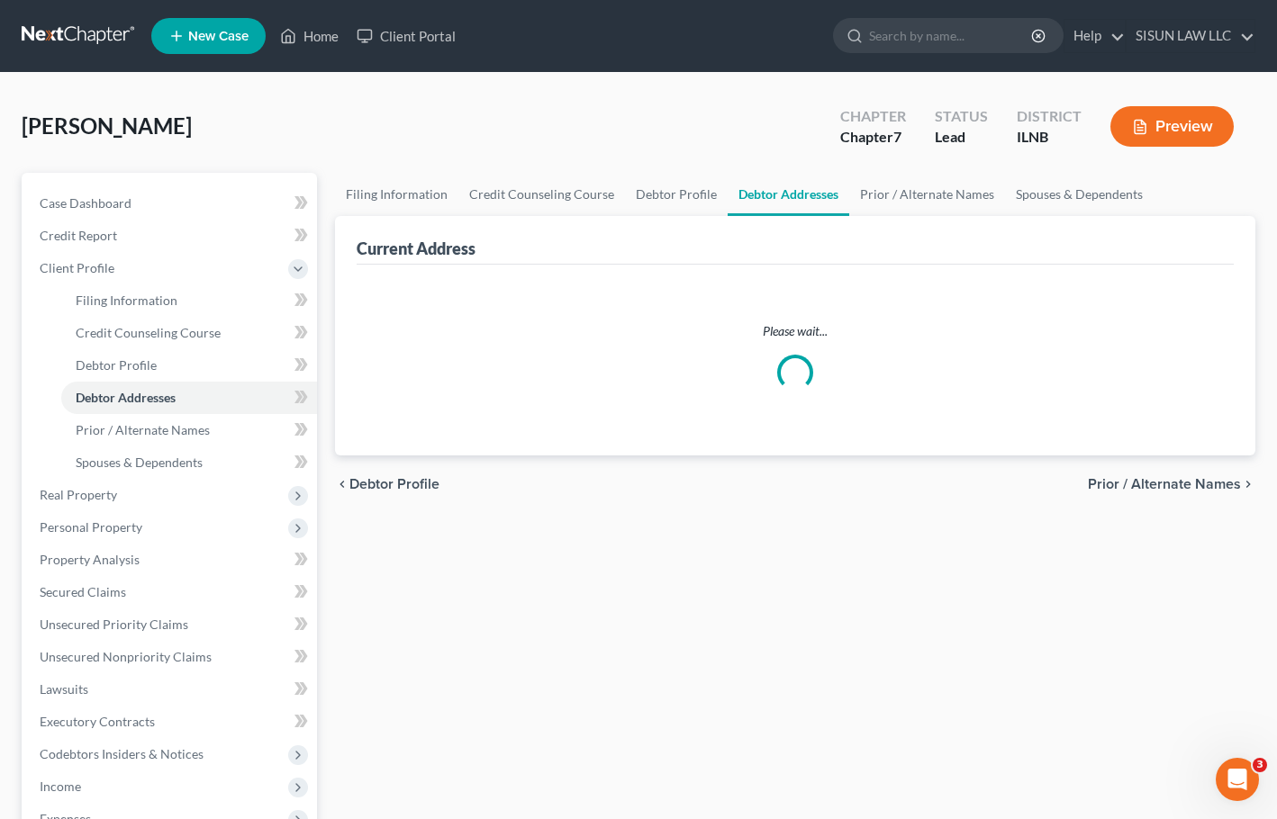
select select "0"
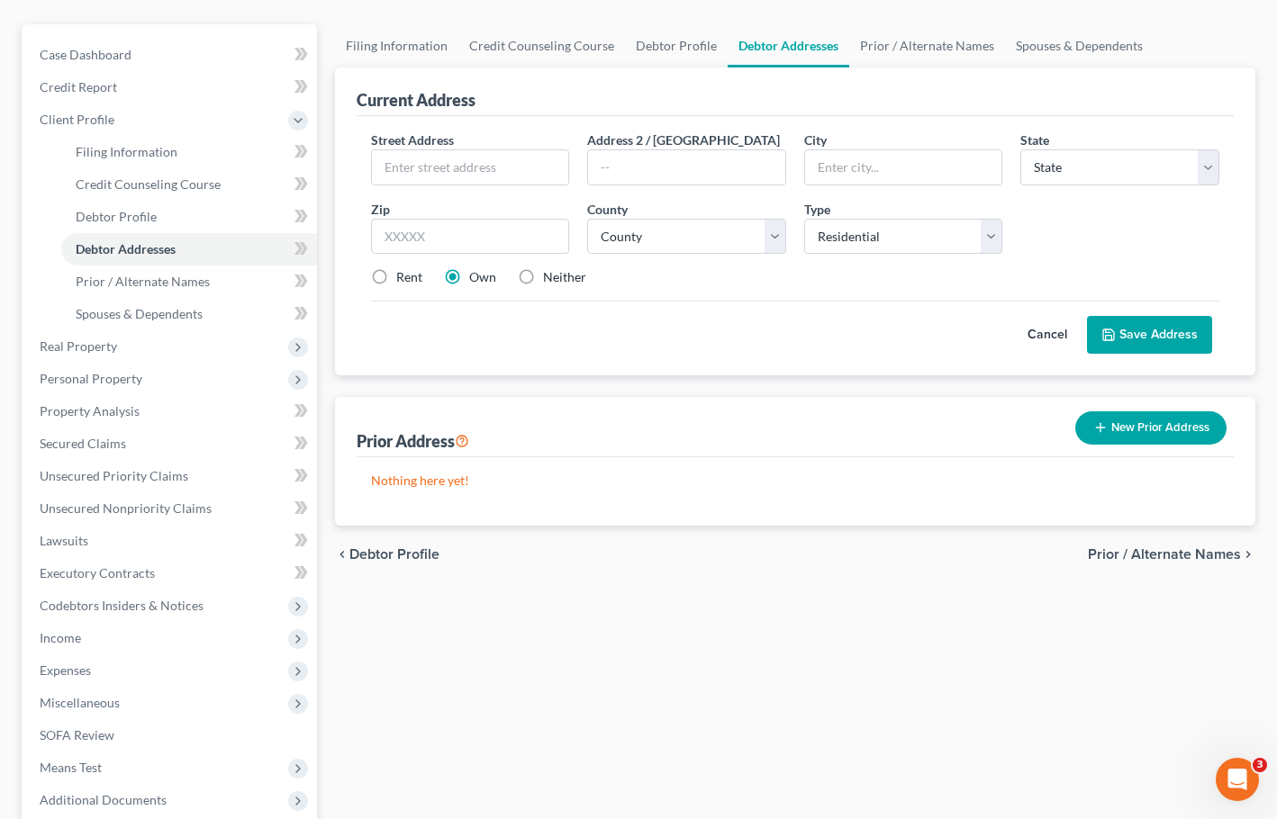
scroll to position [180, 0]
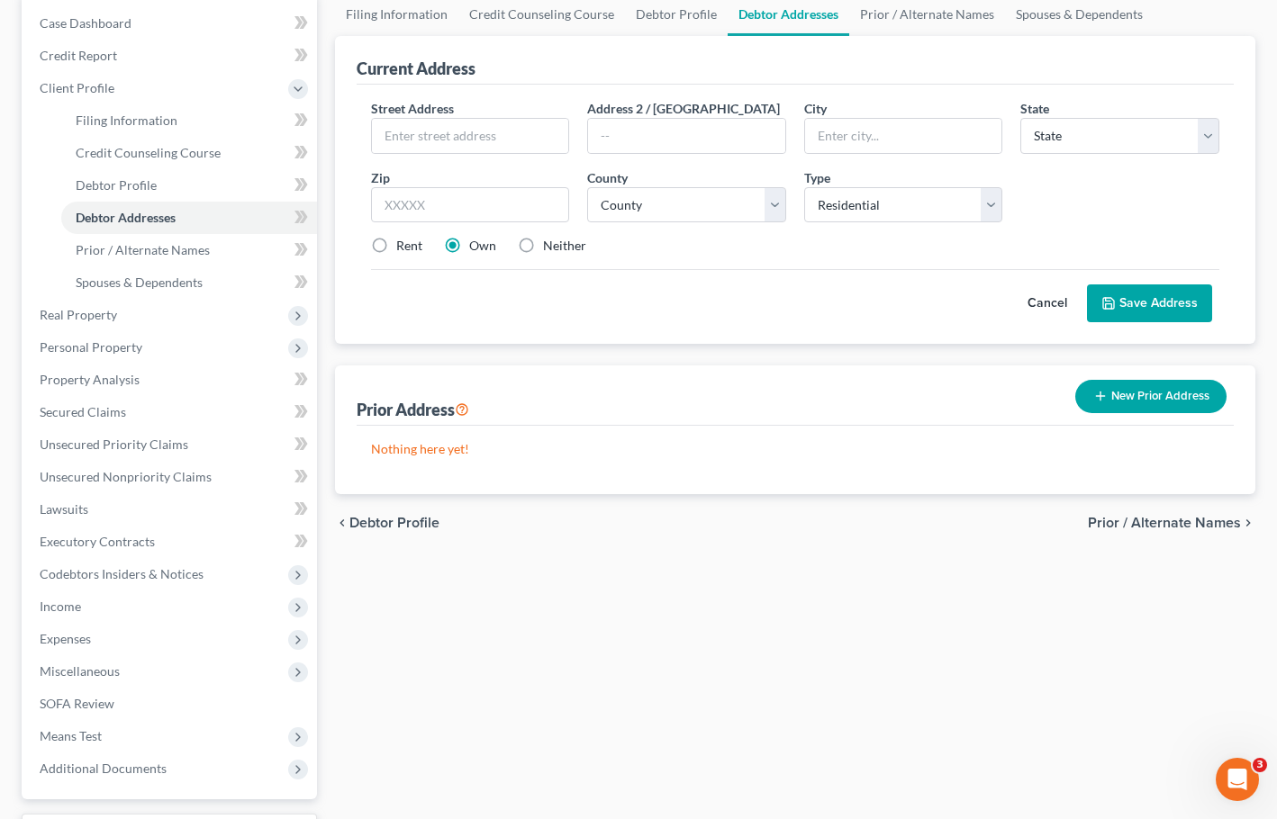
click at [474, 110] on div "Street Address *" at bounding box center [470, 126] width 217 height 55
click at [465, 131] on input "text" at bounding box center [470, 136] width 197 height 34
type input "[STREET_ADDRESS]"
type input "Rockford"
select select "14"
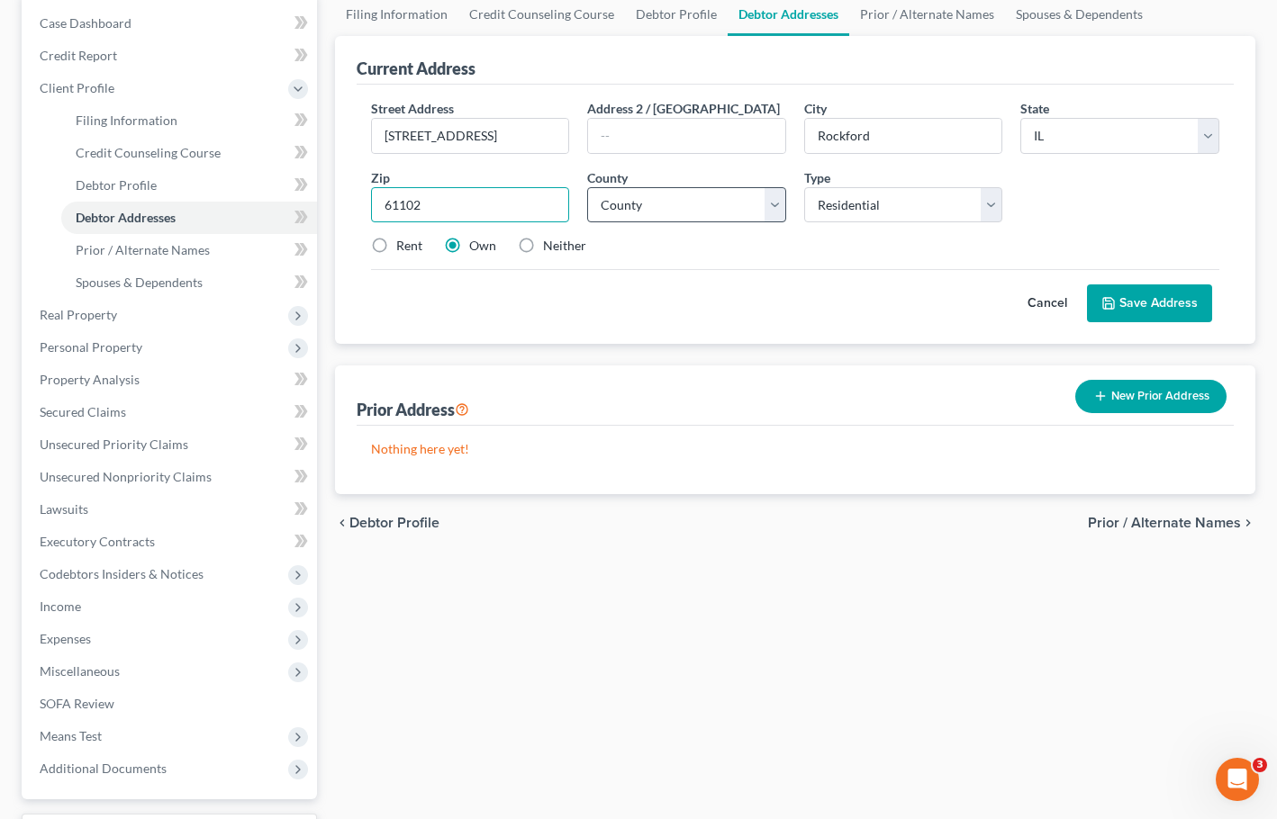
type input "61102"
click at [684, 211] on select "County [GEOGRAPHIC_DATA] [GEOGRAPHIC_DATA] [GEOGRAPHIC_DATA] [GEOGRAPHIC_DATA] …" at bounding box center [686, 205] width 199 height 36
select select "100"
click at [587, 187] on select "County [GEOGRAPHIC_DATA] [GEOGRAPHIC_DATA] [GEOGRAPHIC_DATA] [GEOGRAPHIC_DATA] …" at bounding box center [686, 205] width 199 height 36
click at [543, 245] on label "Neither" at bounding box center [564, 246] width 43 height 18
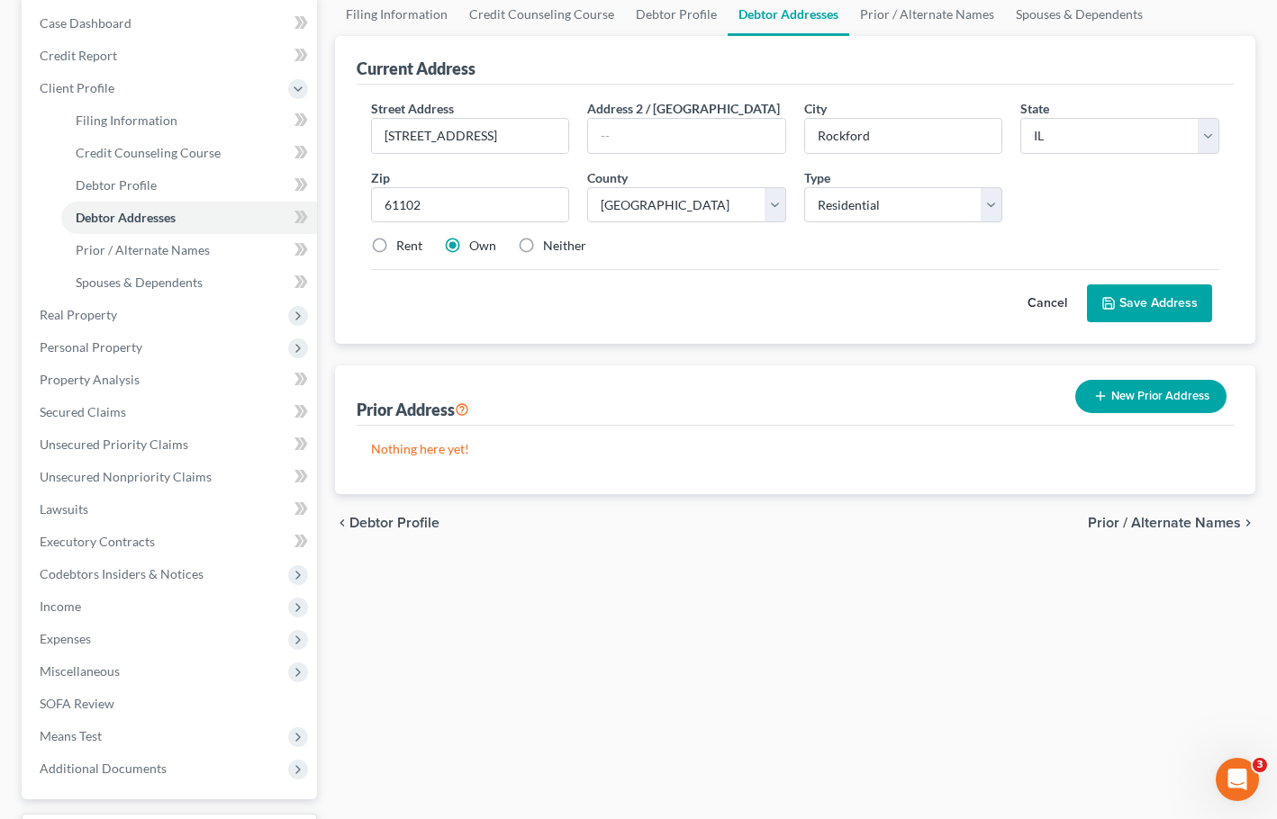
click at [550, 245] on input "Neither" at bounding box center [556, 243] width 12 height 12
radio input "true"
click at [1174, 307] on button "Save Address" at bounding box center [1149, 304] width 125 height 38
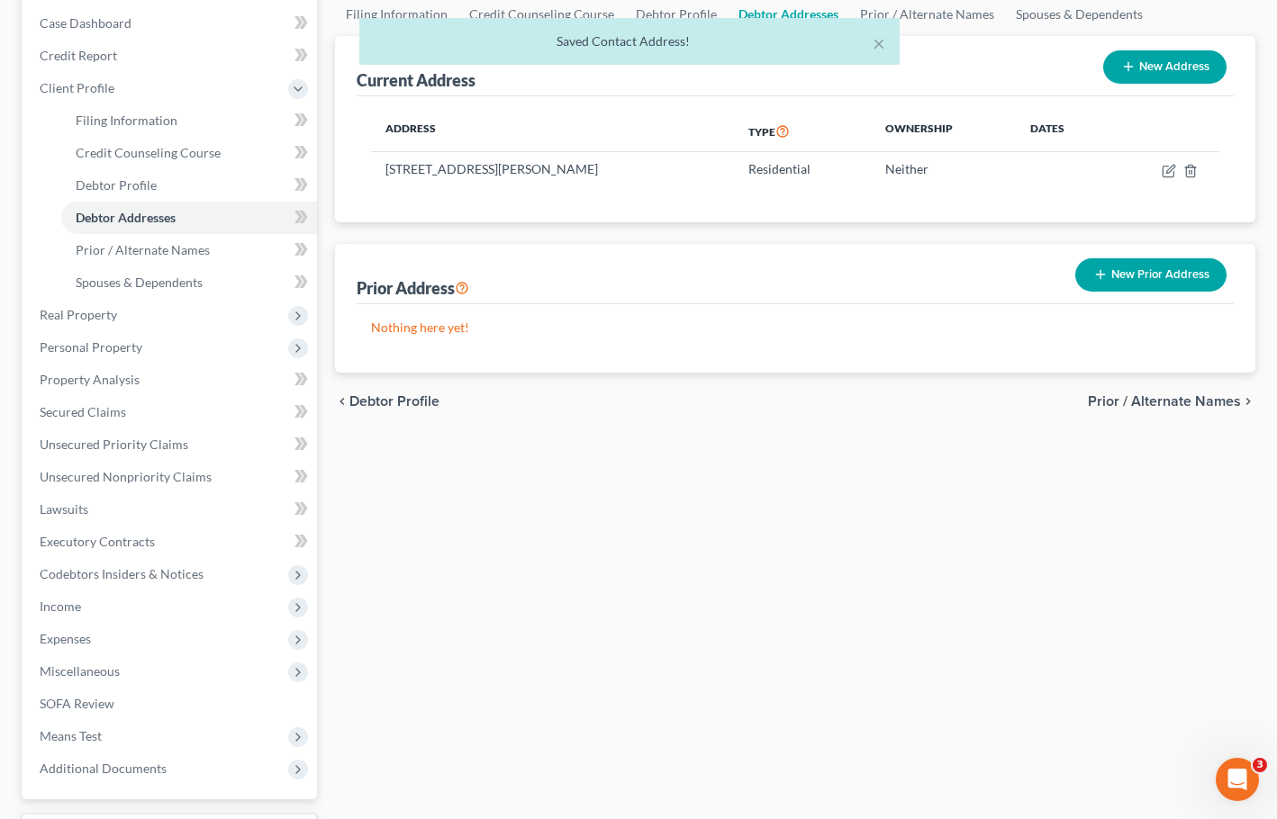
drag, startPoint x: 631, startPoint y: 169, endPoint x: 347, endPoint y: 178, distance: 284.7
click at [347, 178] on div "Current Address New Address Address Type Ownership Dates [STREET_ADDRESS] Resid…" at bounding box center [795, 129] width 921 height 186
copy table "Address Type Ownership Dates [STREET_ADDRESS]"
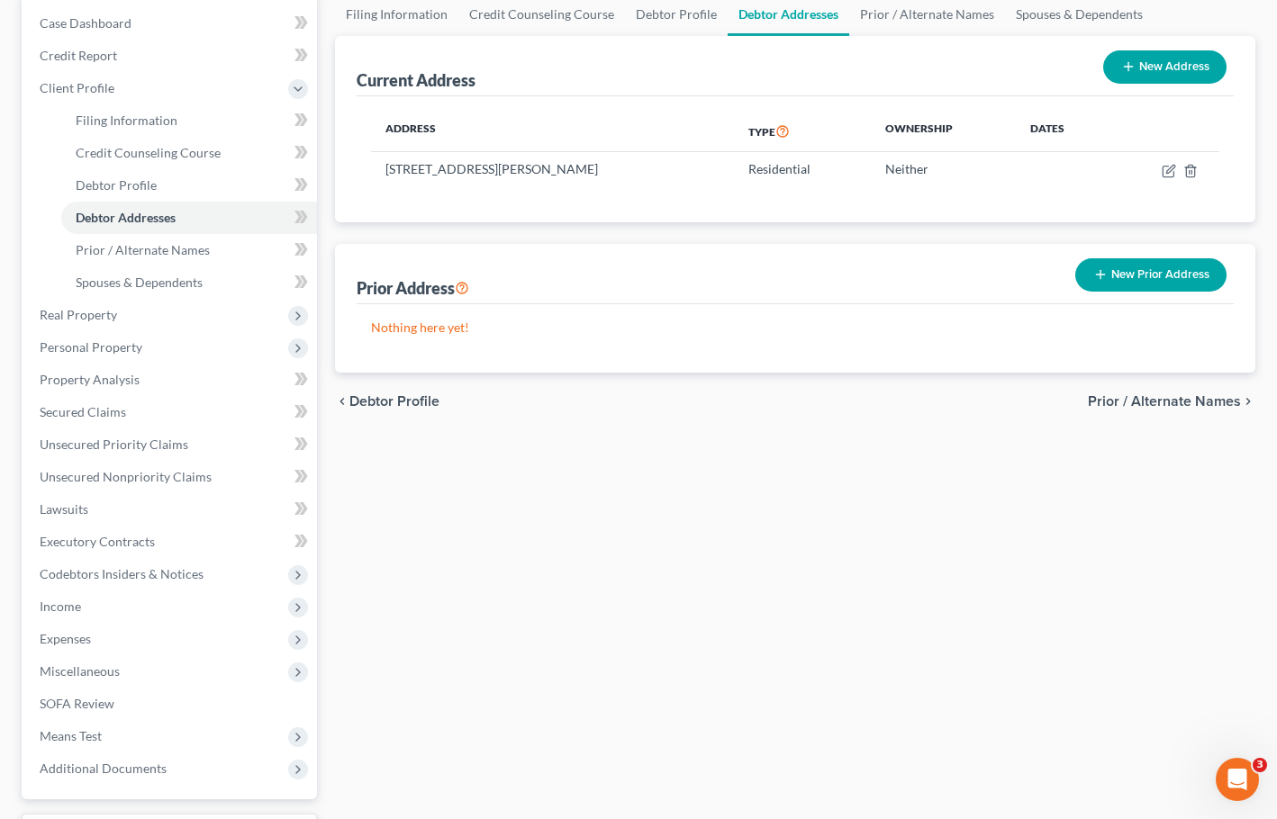
click at [640, 212] on div "Address Type Ownership Dates [STREET_ADDRESS] Residential Neither" at bounding box center [796, 159] width 878 height 126
click at [895, 441] on div "Filing Information Credit Counseling Course Debtor Profile Debtor Addresses Pri…" at bounding box center [795, 448] width 939 height 910
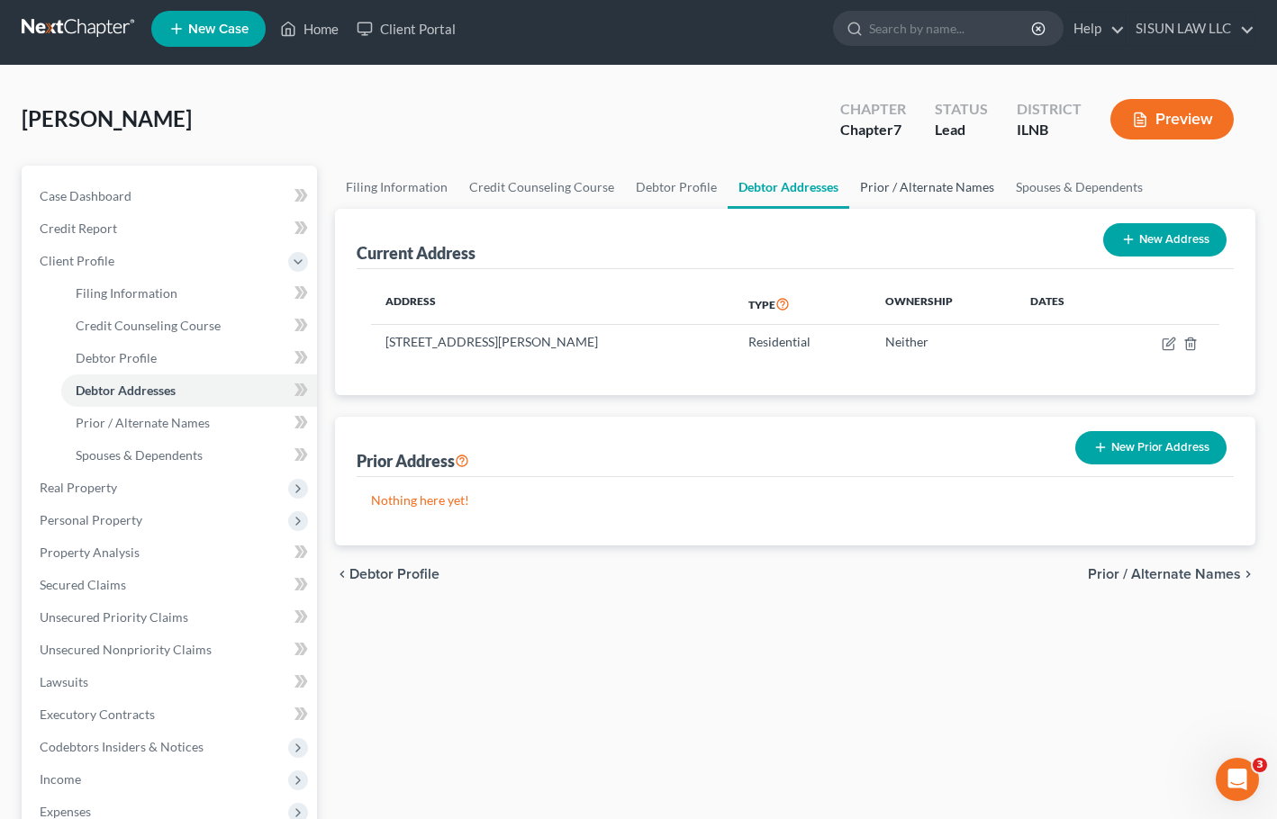
scroll to position [0, 0]
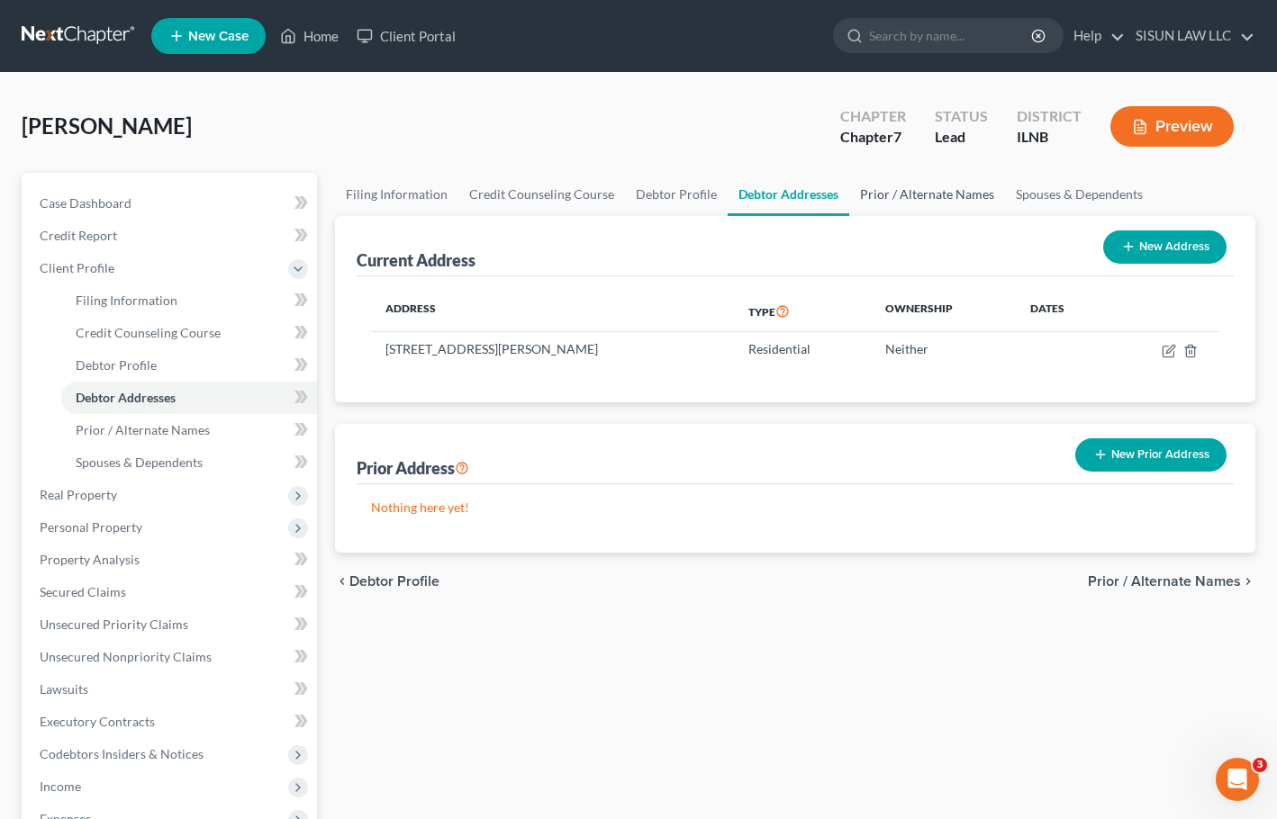
click at [917, 196] on link "Prior / Alternate Names" at bounding box center [927, 194] width 156 height 43
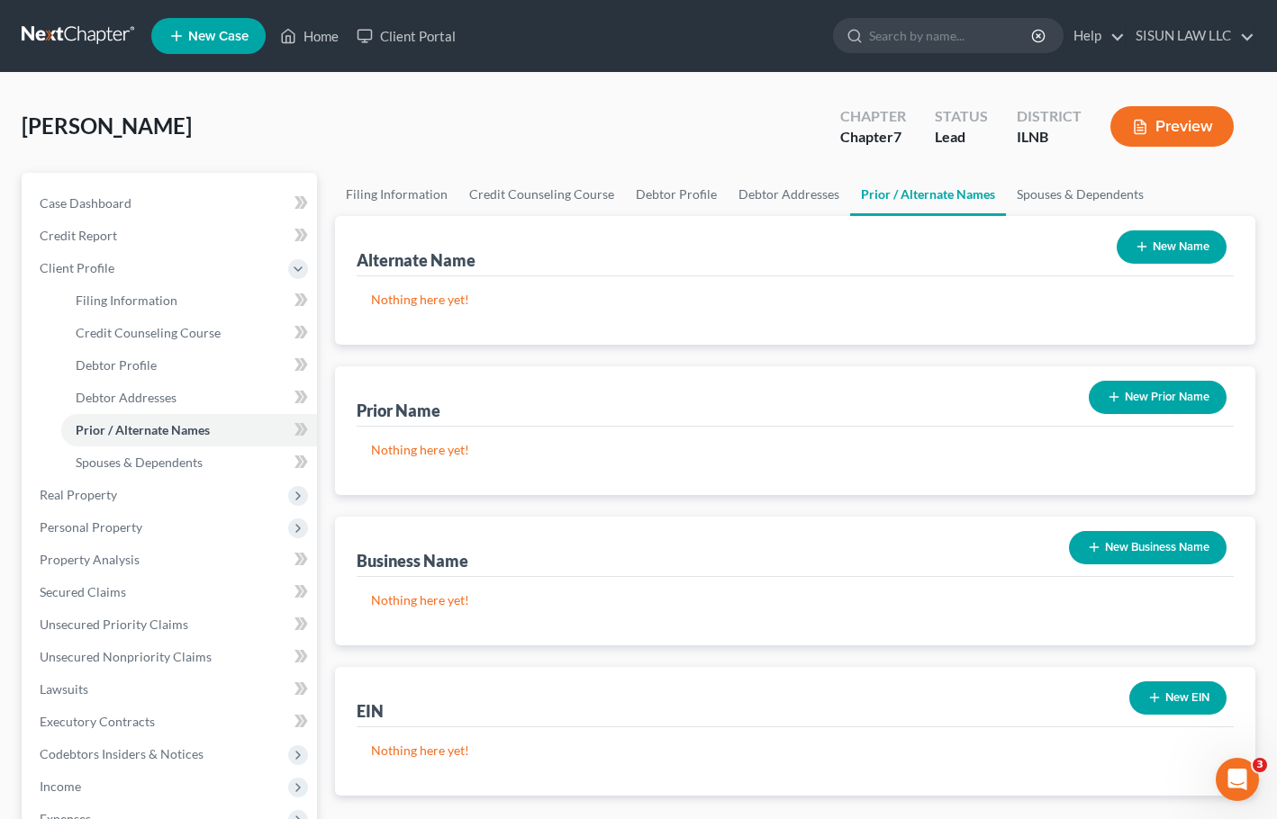
scroll to position [90, 0]
